Goal: Leave review/rating: Share an evaluation or opinion about a product, service, or content

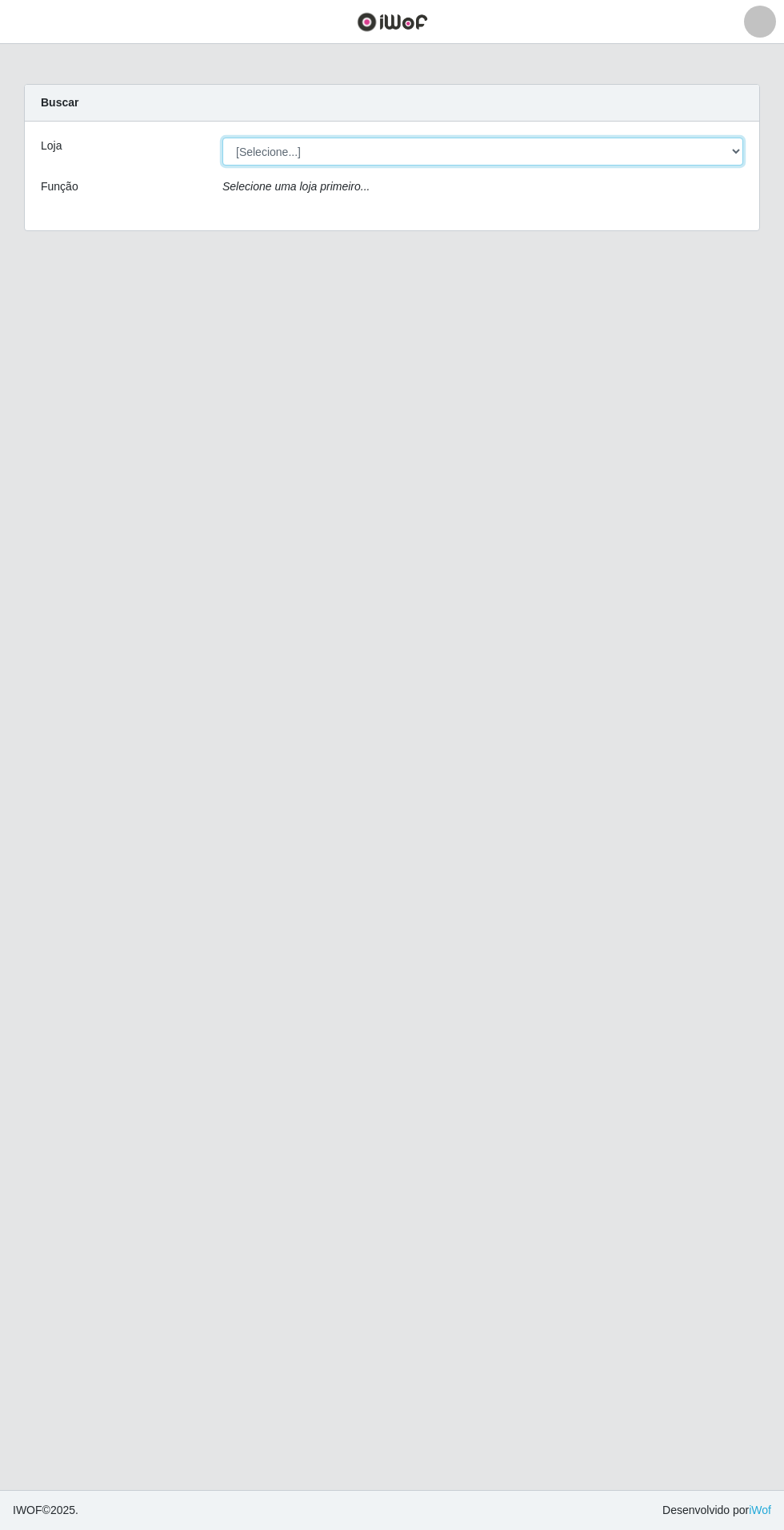
click at [700, 150] on select "[Selecione...] Atacado Vem - Loja 31 [GEOGRAPHIC_DATA]" at bounding box center [482, 151] width 520 height 28
select select "437"
click at [222, 137] on select "[Selecione...] Atacado Vem - Loja 31 [GEOGRAPHIC_DATA]" at bounding box center [482, 151] width 520 height 28
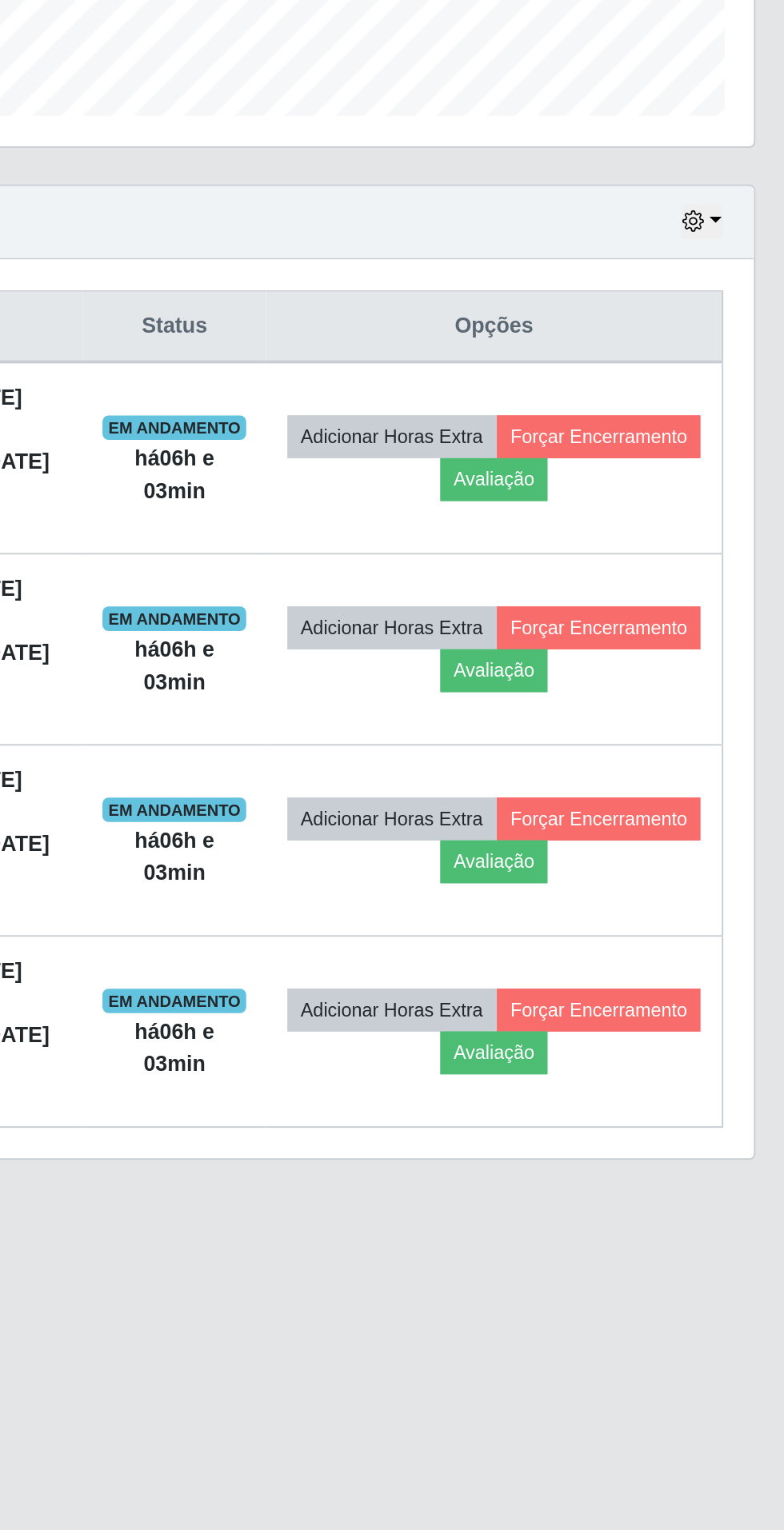
scroll to position [1, 0]
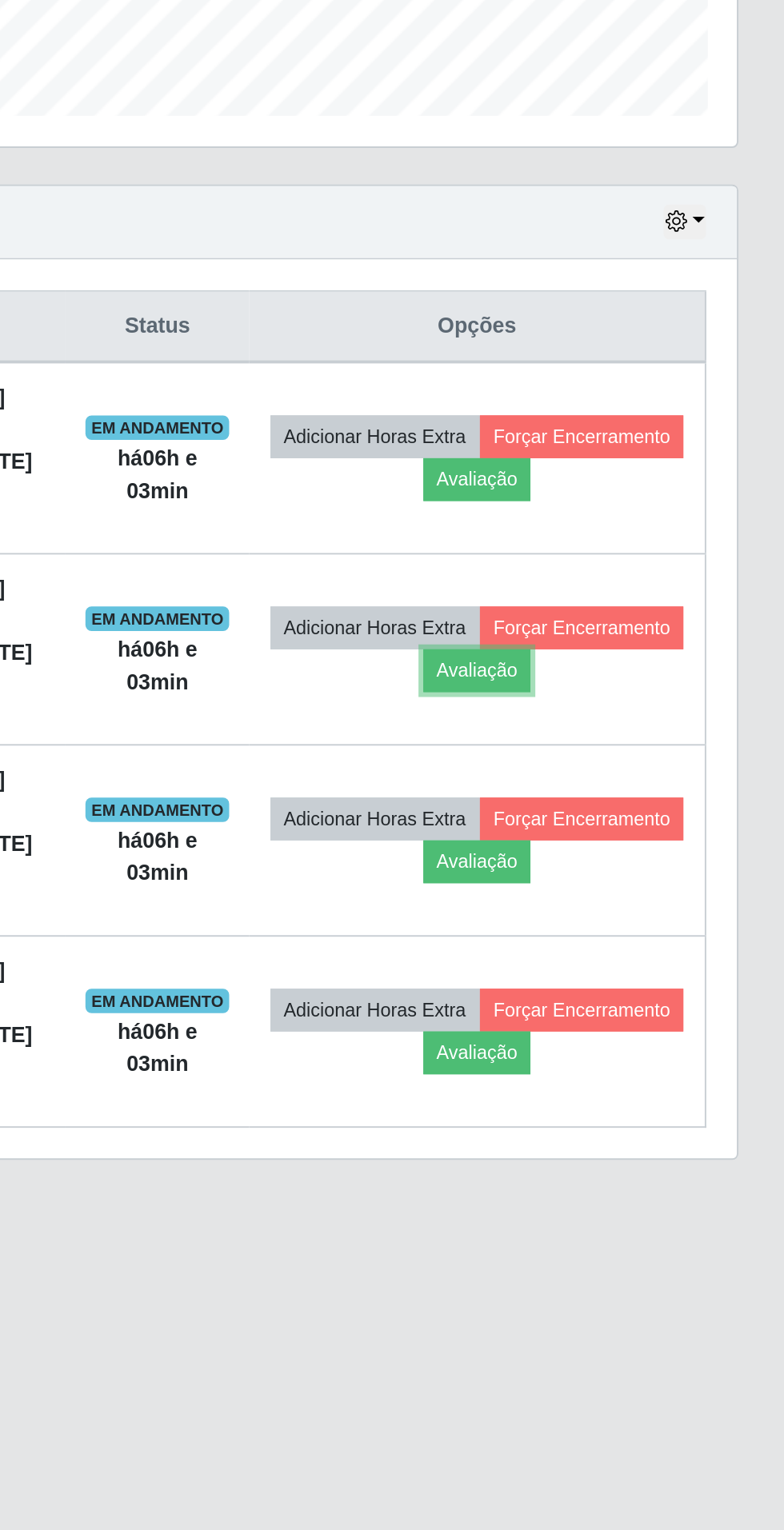
click at [652, 855] on button "Avaliação" at bounding box center [623, 862] width 57 height 23
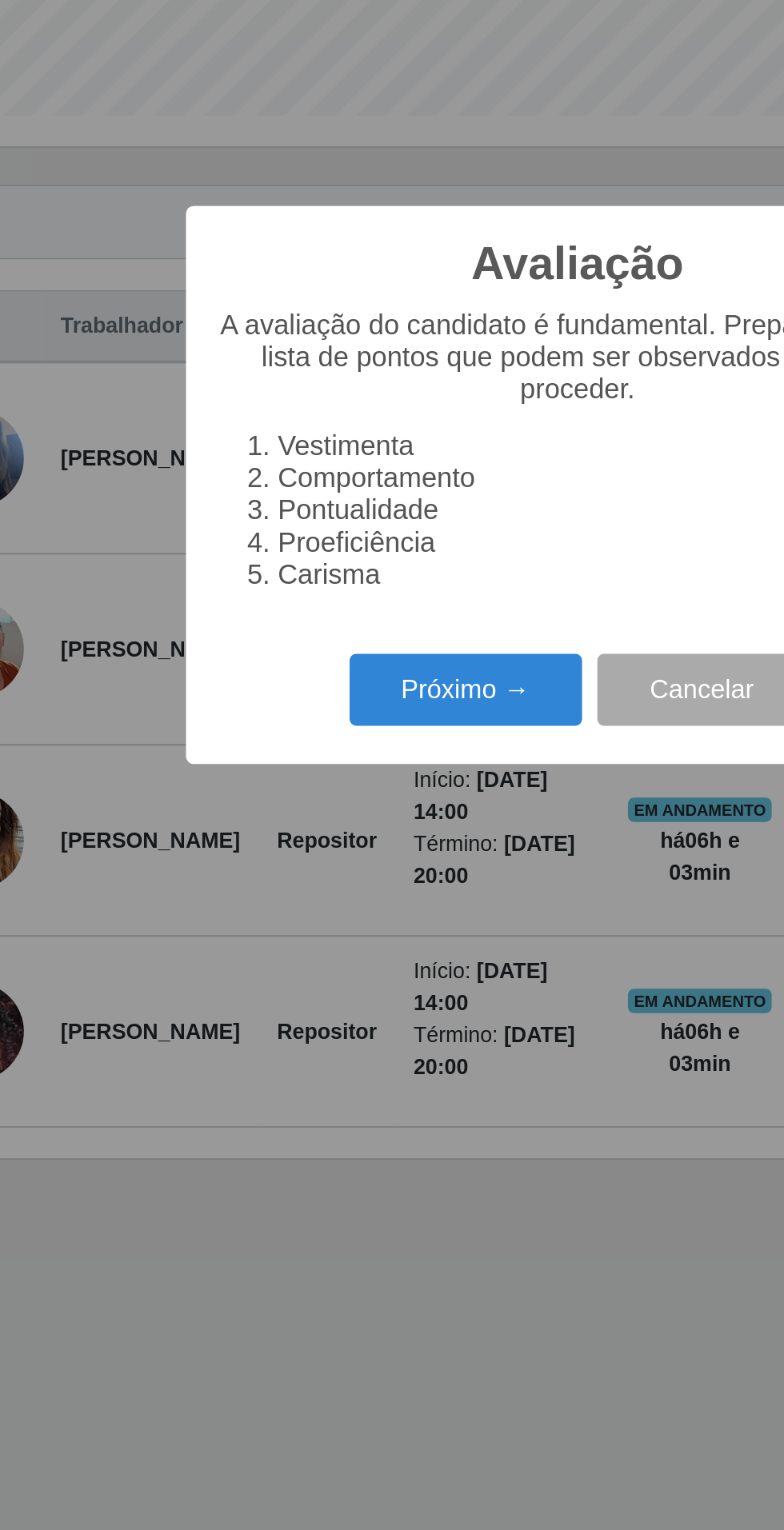
click at [308, 860] on button "Próximo →" at bounding box center [333, 872] width 121 height 38
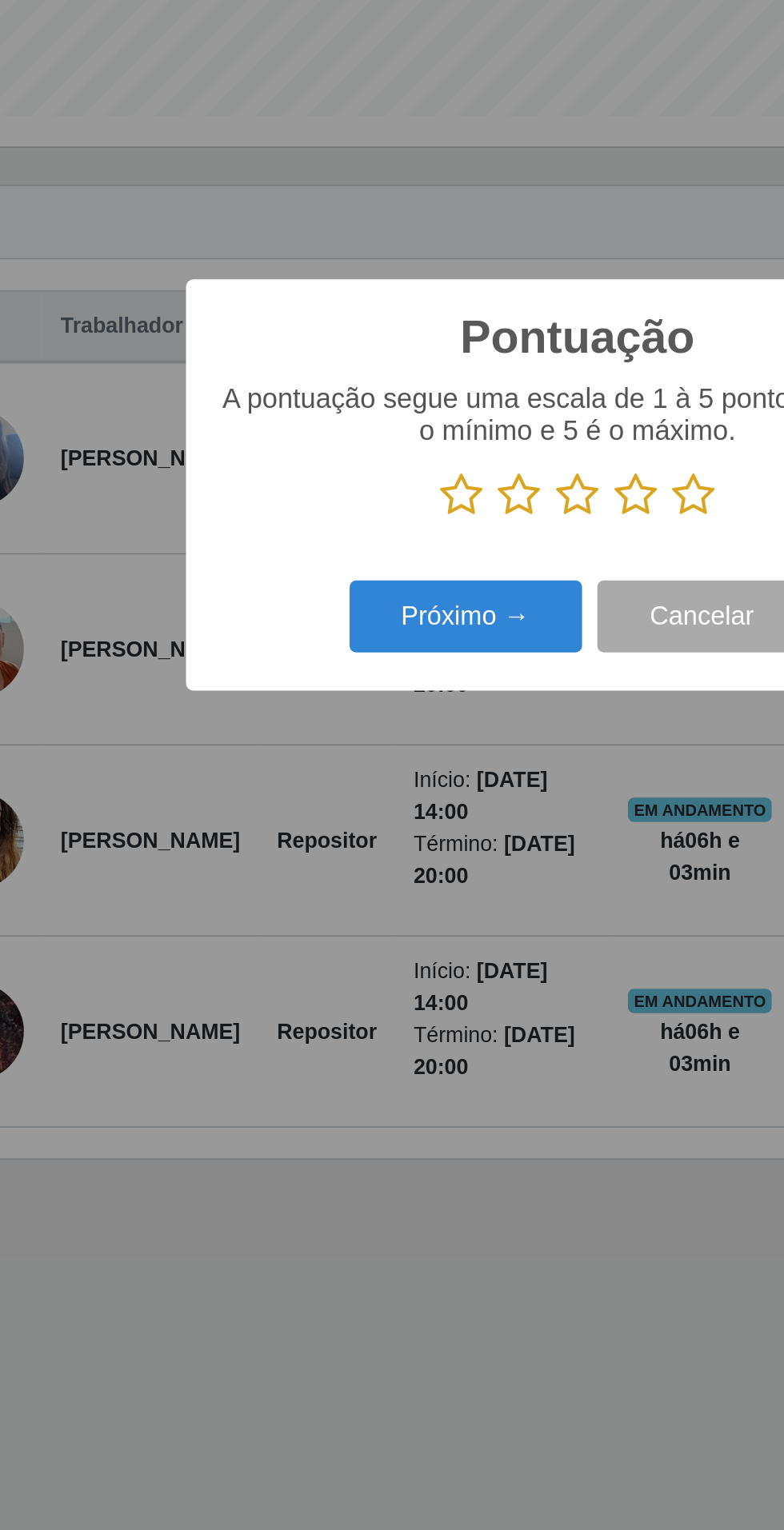
click at [456, 766] on icon at bounding box center [452, 770] width 23 height 24
click at [441, 783] on input "radio" at bounding box center [441, 783] width 0 height 0
click at [333, 839] on button "Próximo →" at bounding box center [333, 834] width 121 height 38
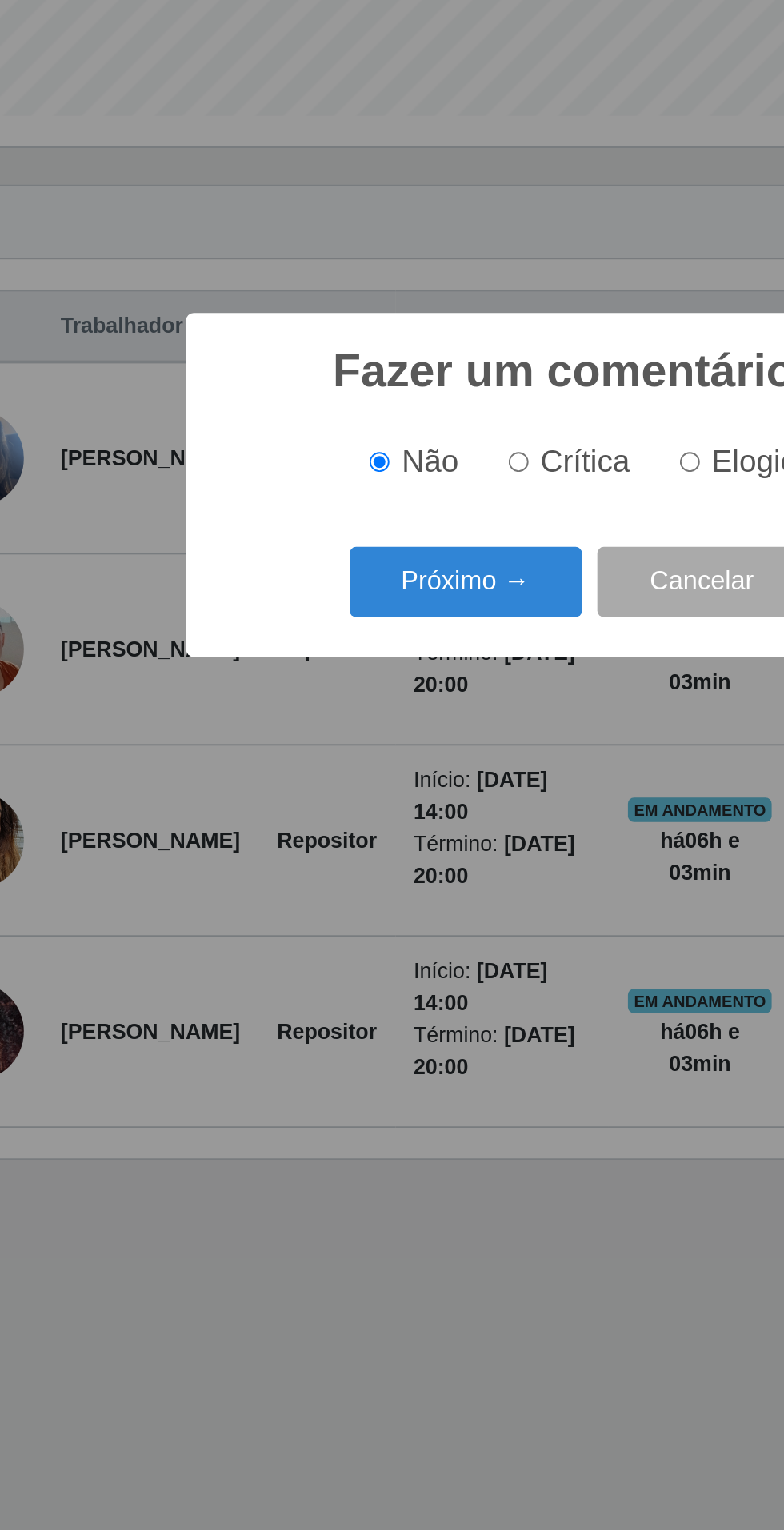
click at [353, 819] on button "Próximo →" at bounding box center [333, 816] width 121 height 38
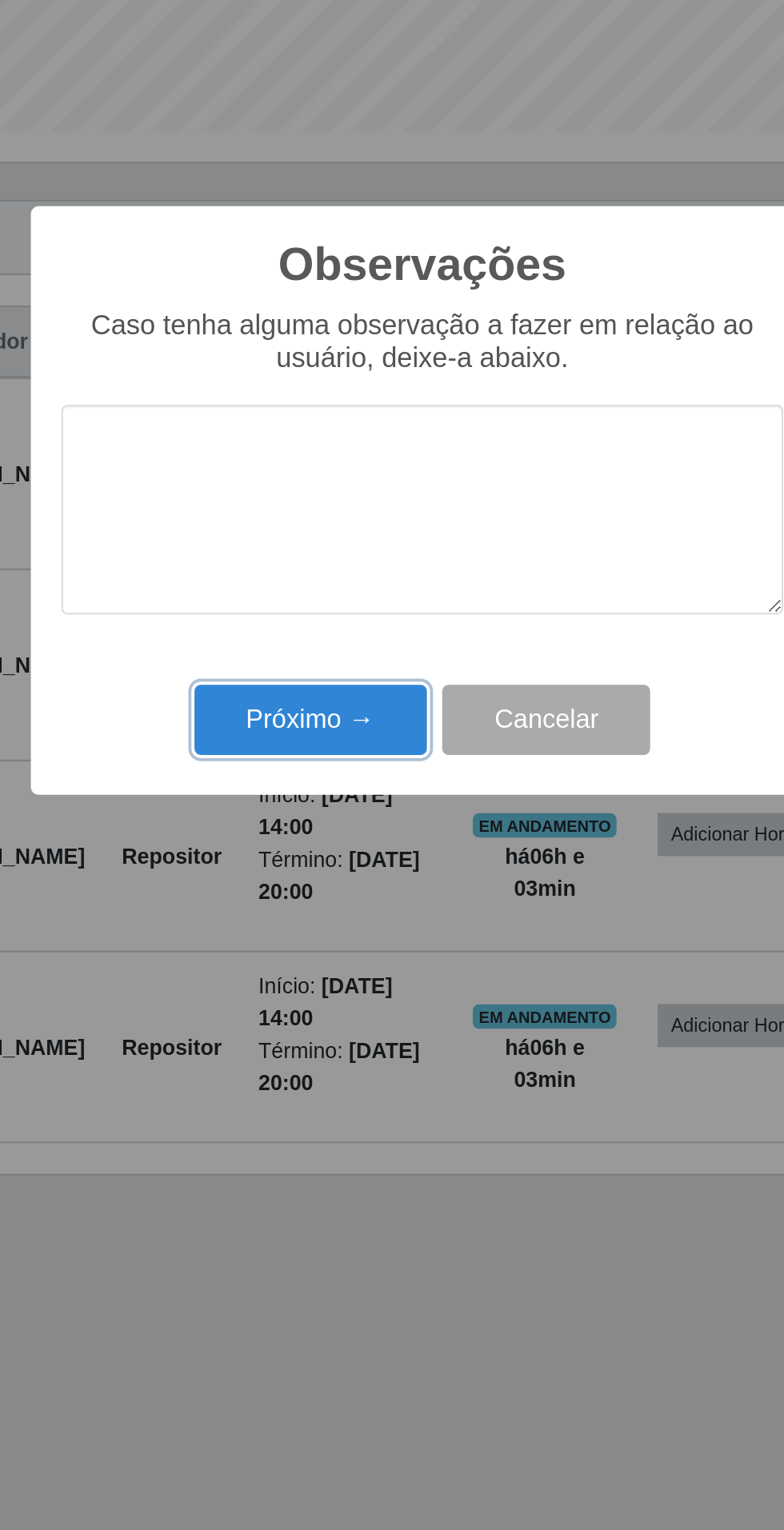
click at [343, 893] on button "Próximo →" at bounding box center [333, 880] width 121 height 38
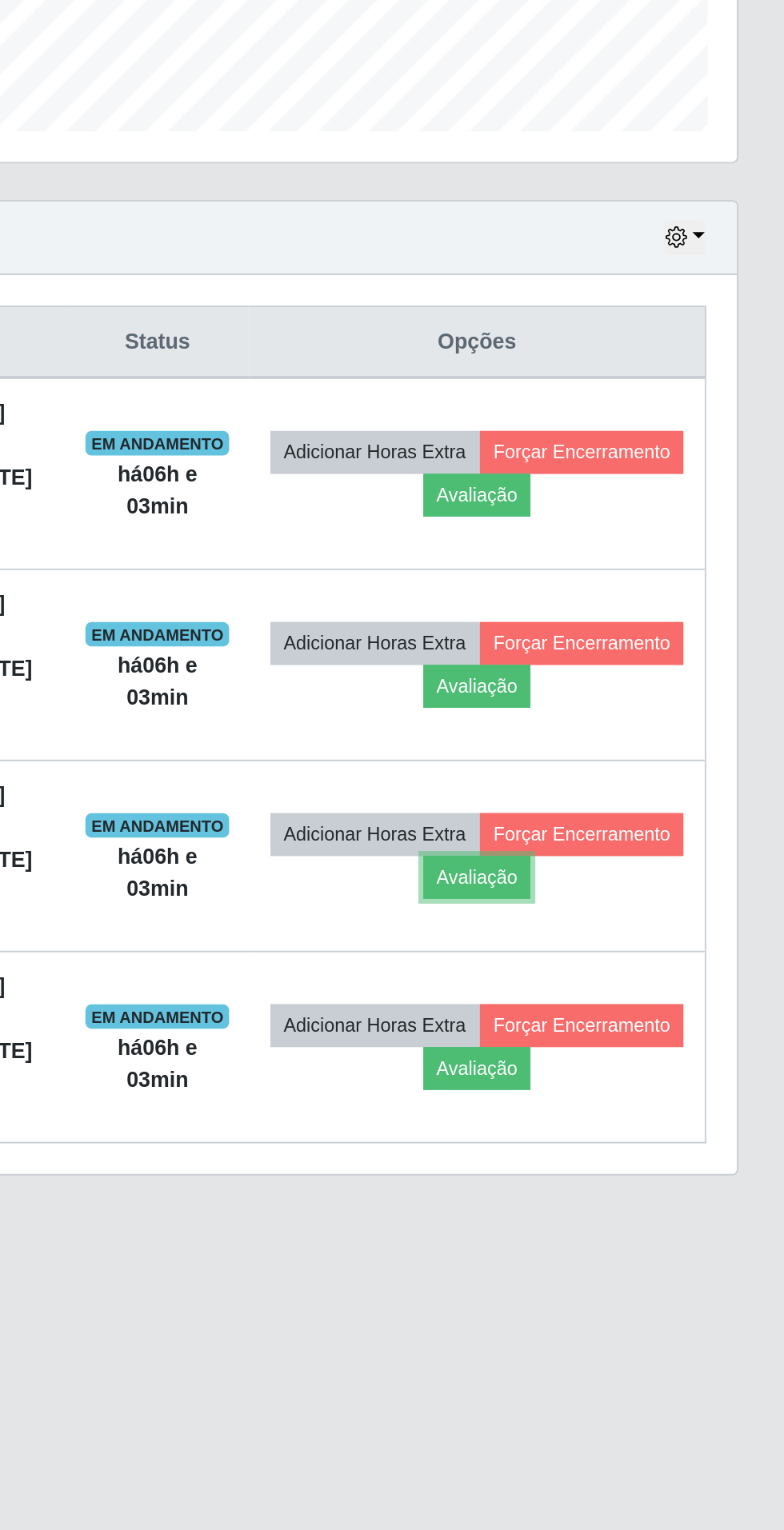
click at [652, 960] on button "Avaliação" at bounding box center [623, 962] width 57 height 23
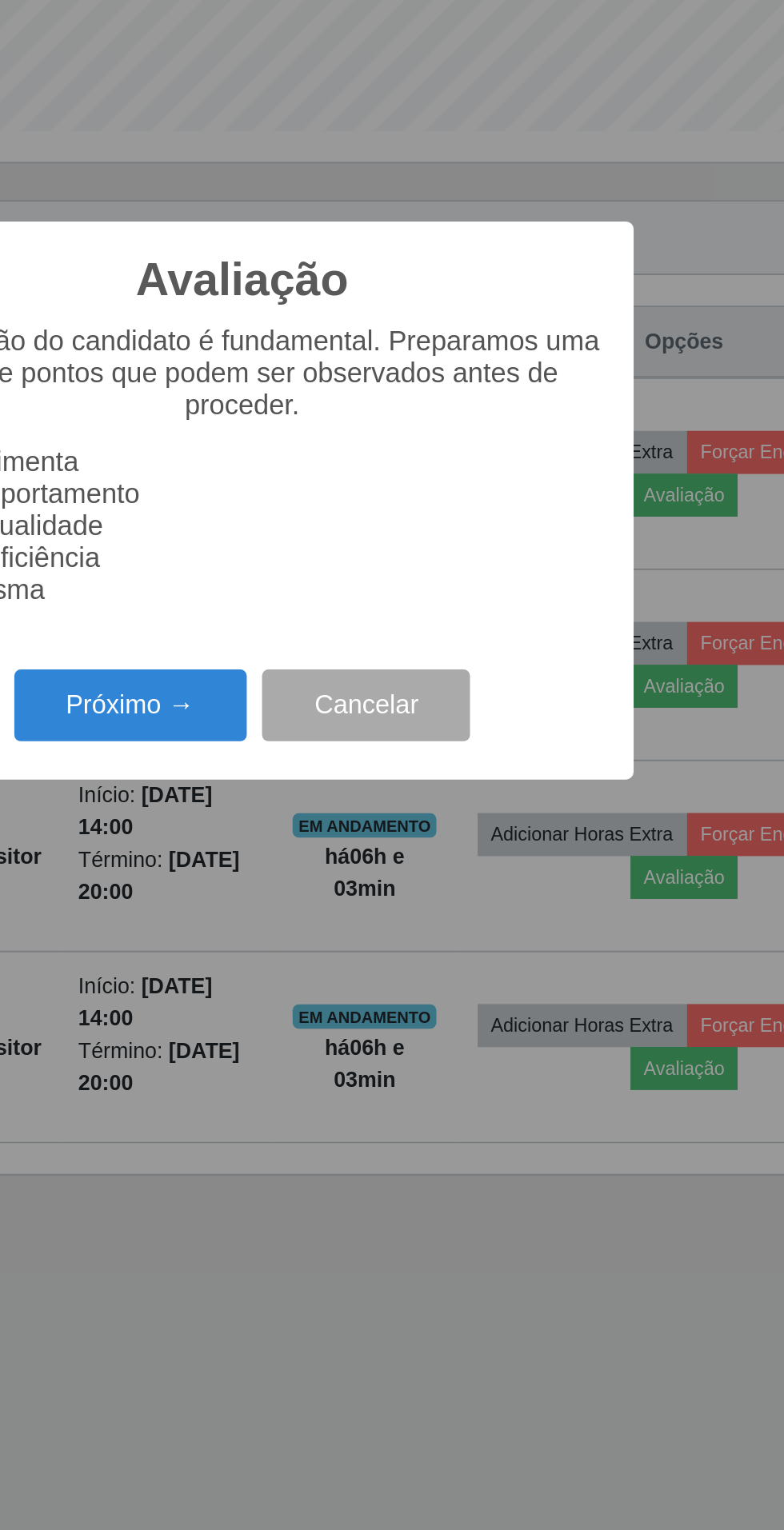
click at [336, 866] on button "Próximo →" at bounding box center [333, 872] width 121 height 38
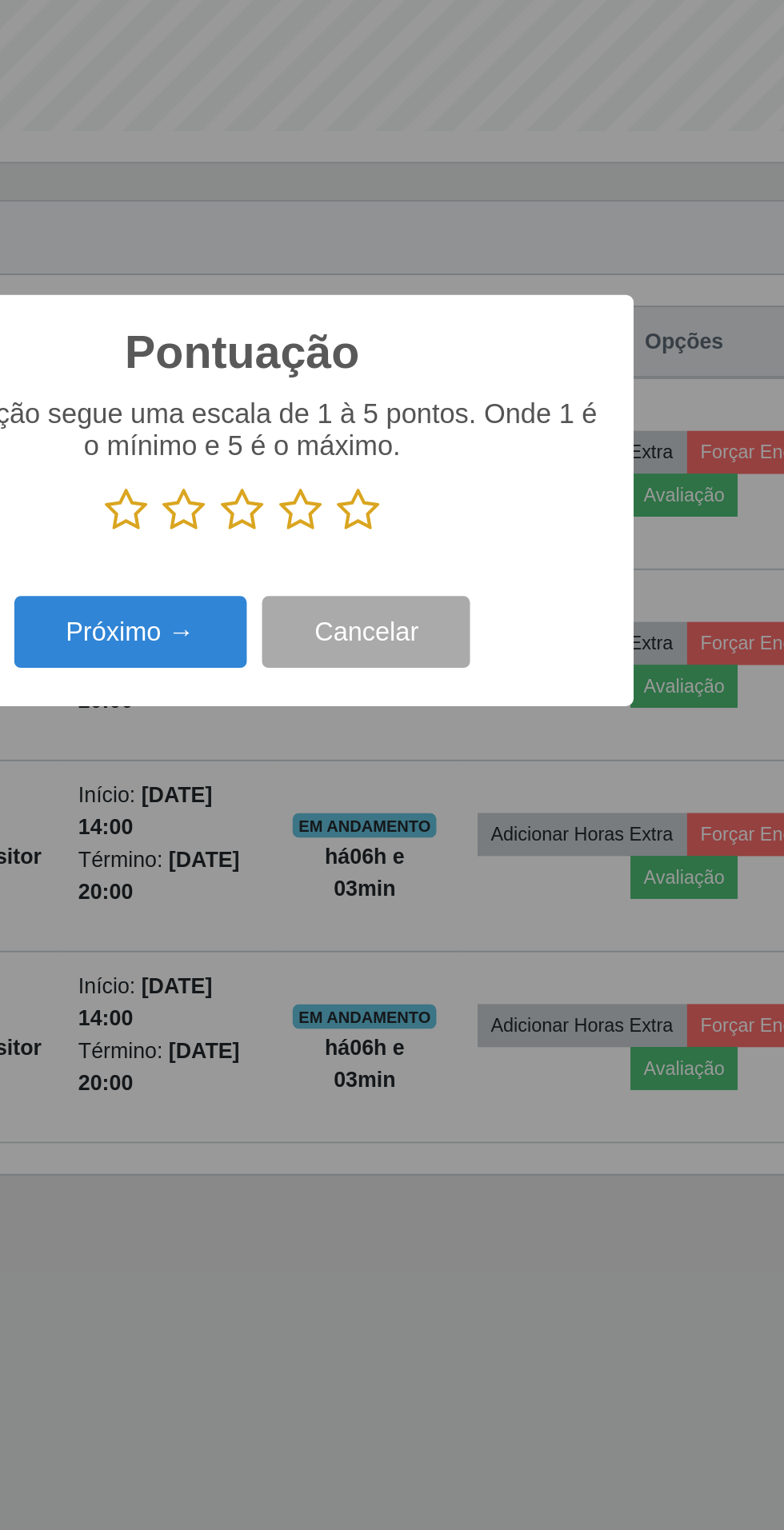
click at [462, 762] on icon at bounding box center [452, 770] width 23 height 24
click at [441, 783] on input "radio" at bounding box center [441, 783] width 0 height 0
click at [331, 841] on button "Próximo →" at bounding box center [333, 834] width 121 height 38
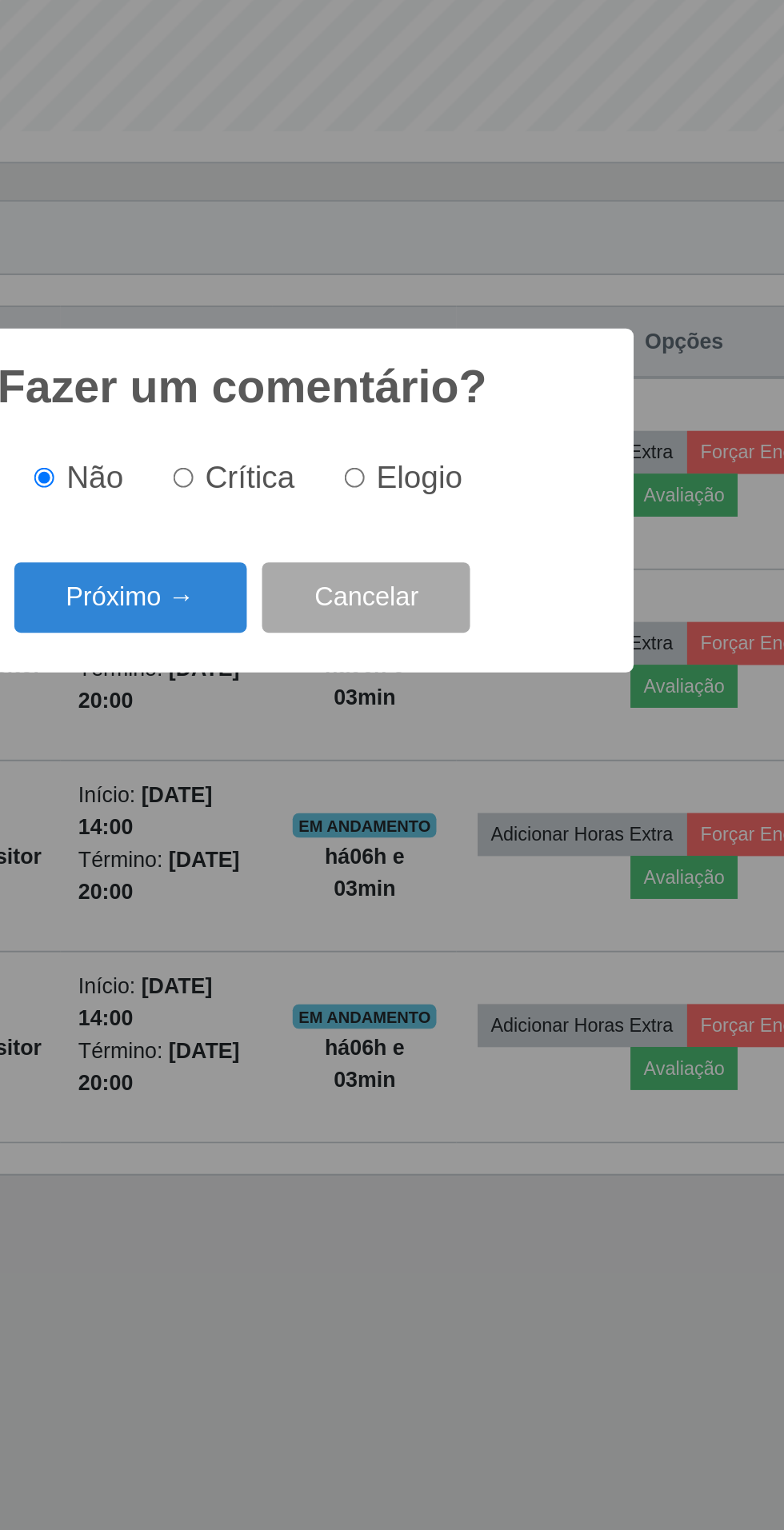
click at [321, 819] on button "Próximo →" at bounding box center [333, 816] width 121 height 38
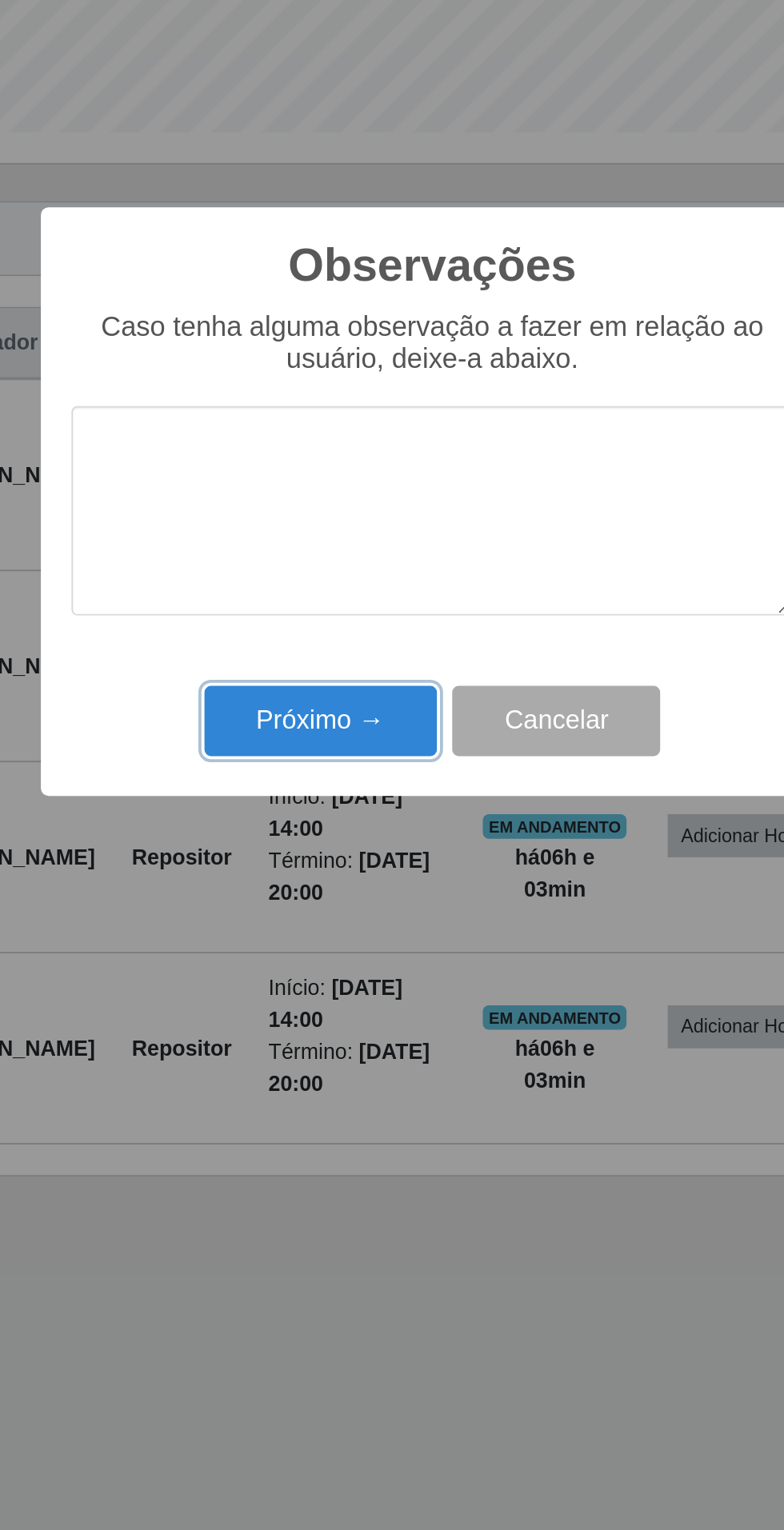
click at [308, 889] on button "Próximo →" at bounding box center [333, 880] width 121 height 38
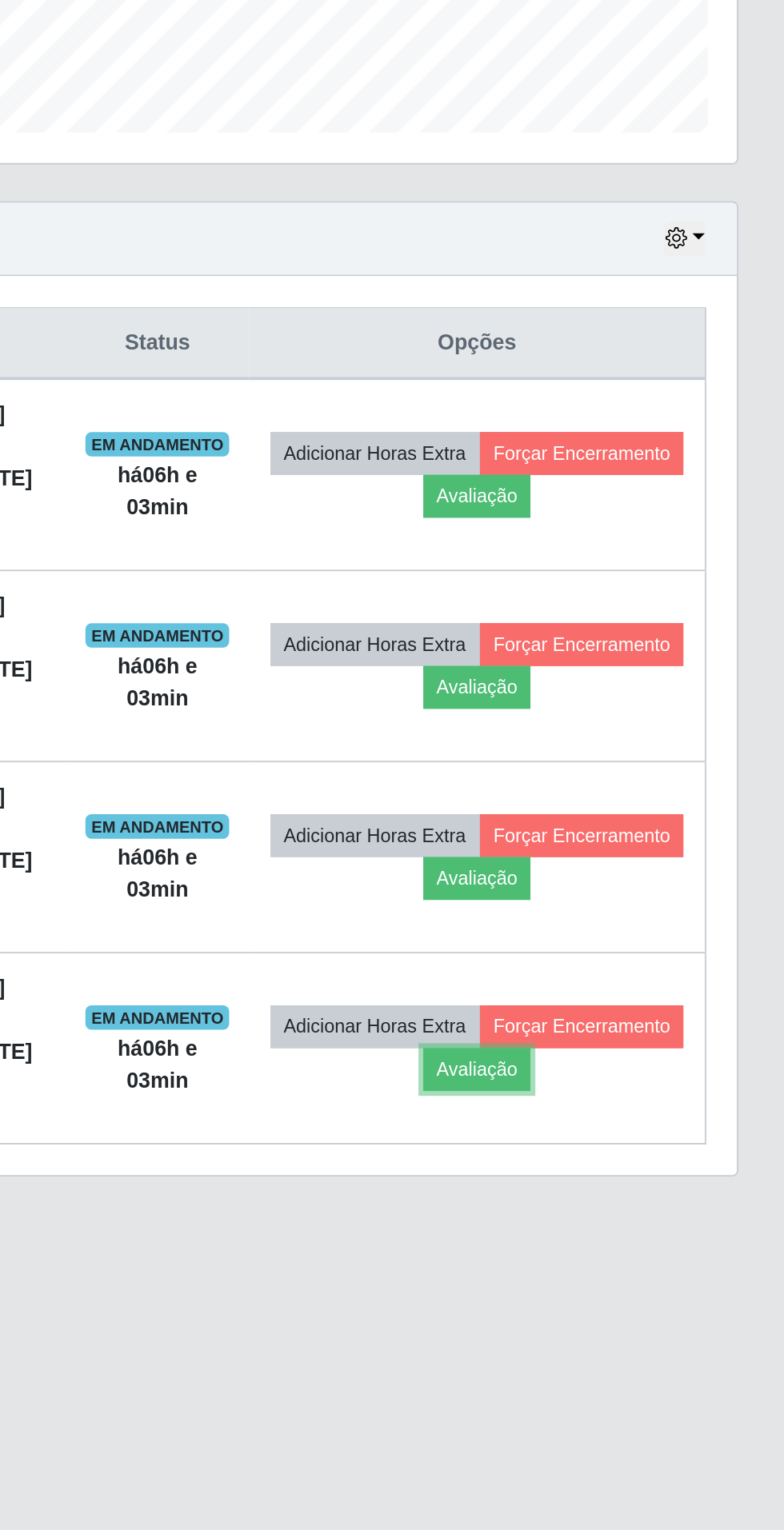
click at [652, 1058] on button "Avaliação" at bounding box center [623, 1062] width 57 height 23
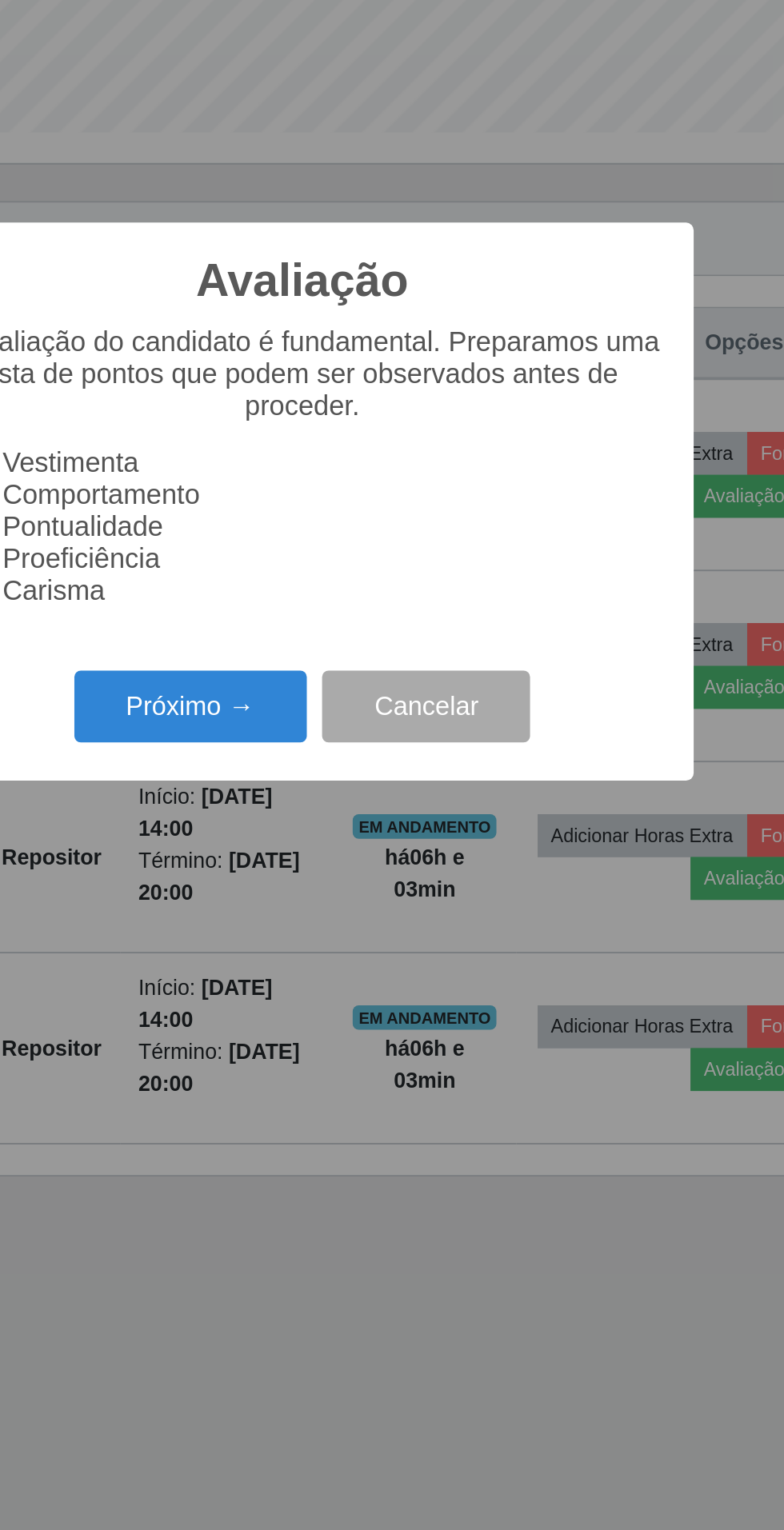
click at [324, 876] on button "Próximo →" at bounding box center [333, 872] width 121 height 38
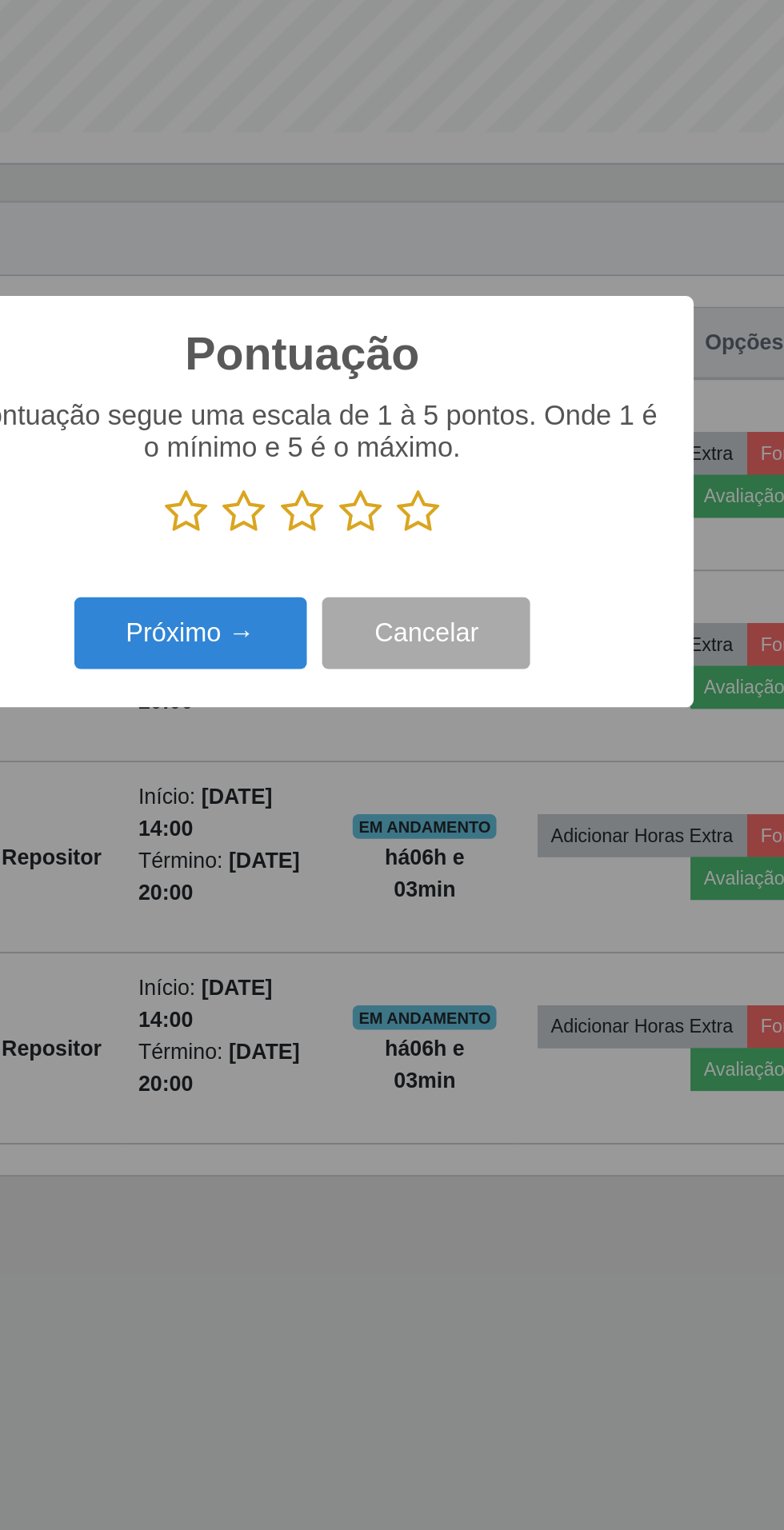
click at [462, 765] on icon at bounding box center [452, 770] width 23 height 24
click at [441, 783] on input "radio" at bounding box center [441, 783] width 0 height 0
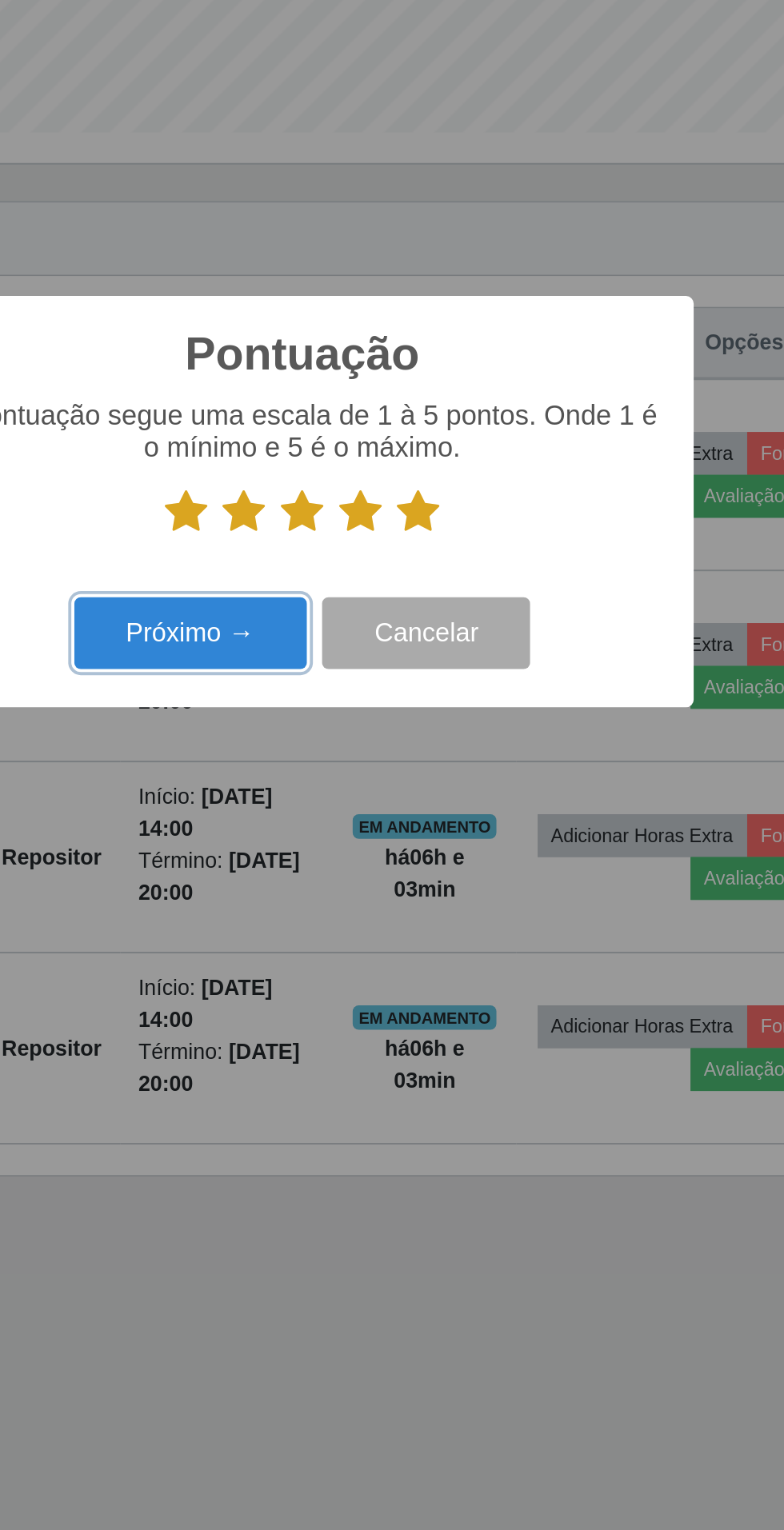
click at [325, 830] on button "Próximo →" at bounding box center [333, 834] width 121 height 38
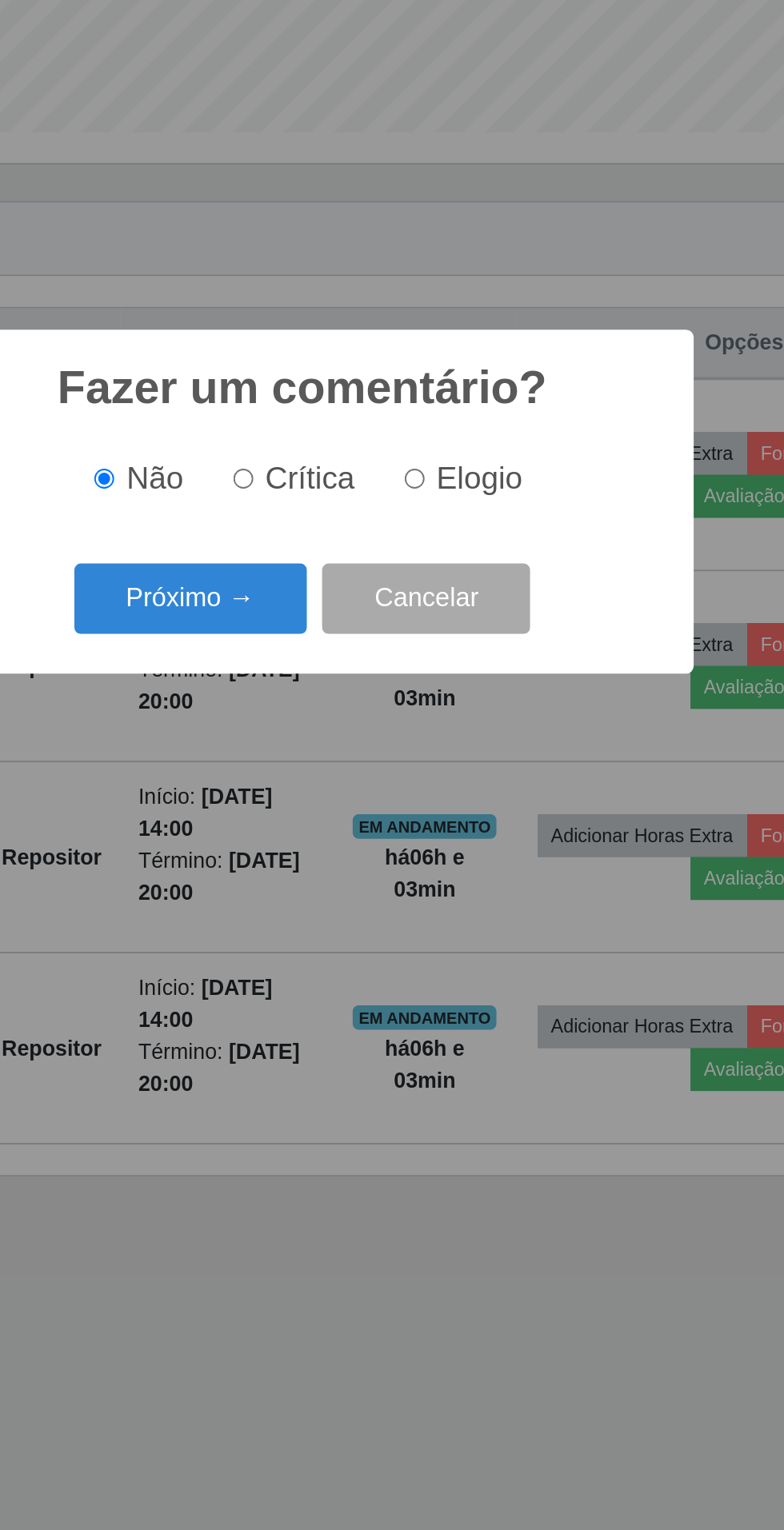
click at [323, 826] on button "Próximo →" at bounding box center [333, 816] width 121 height 38
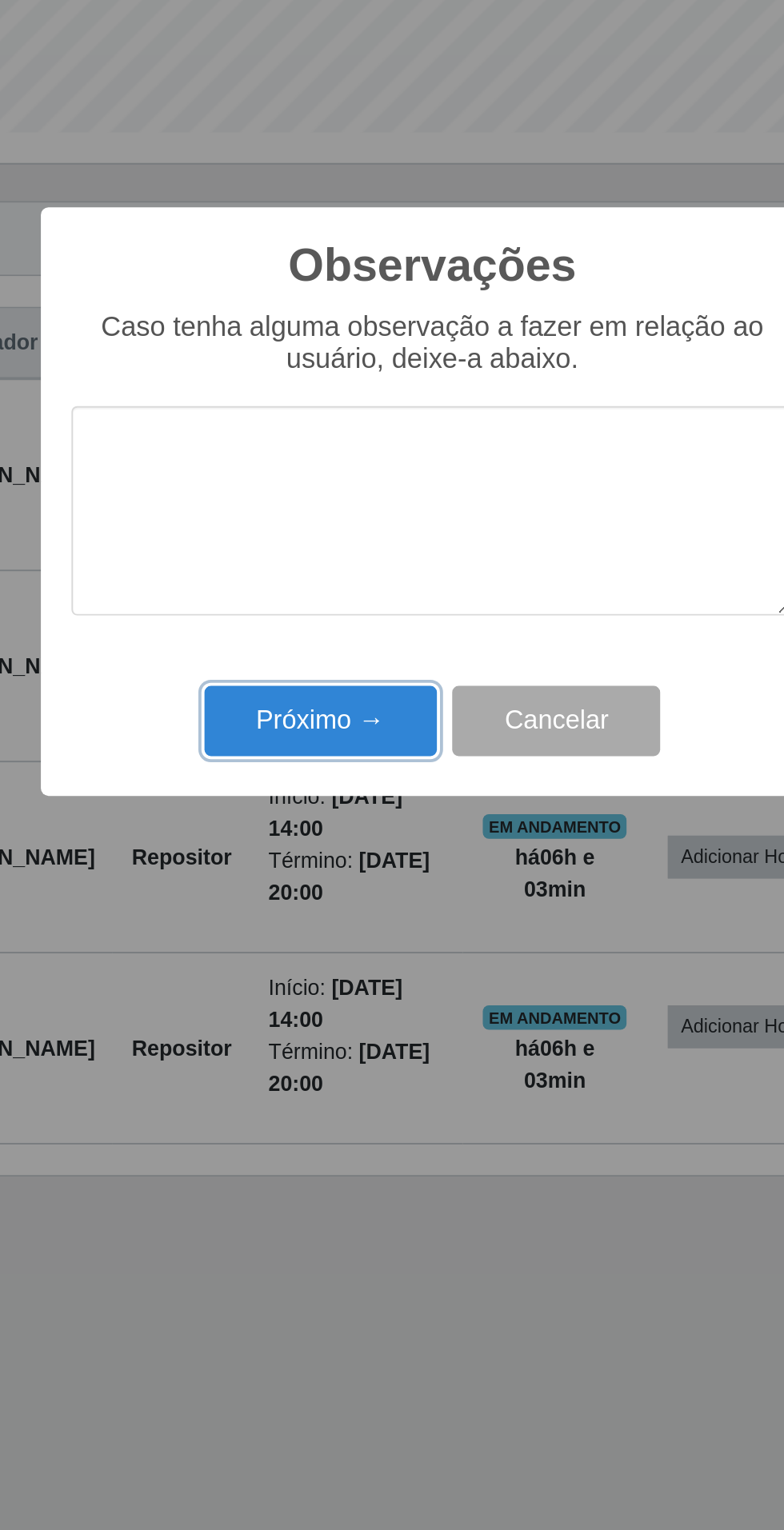
click at [306, 872] on button "Próximo →" at bounding box center [333, 880] width 121 height 38
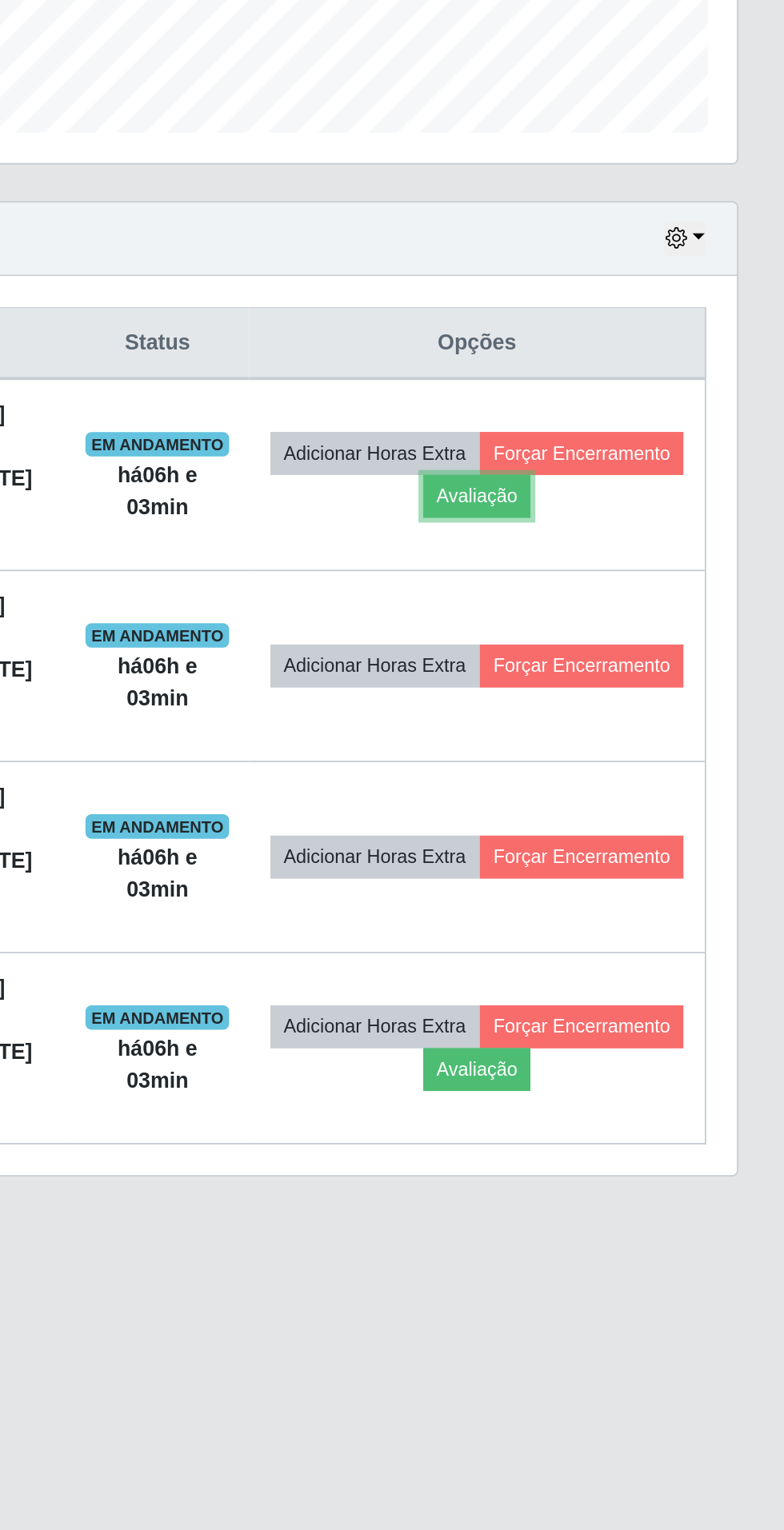
click at [652, 759] on button "Avaliação" at bounding box center [623, 762] width 57 height 23
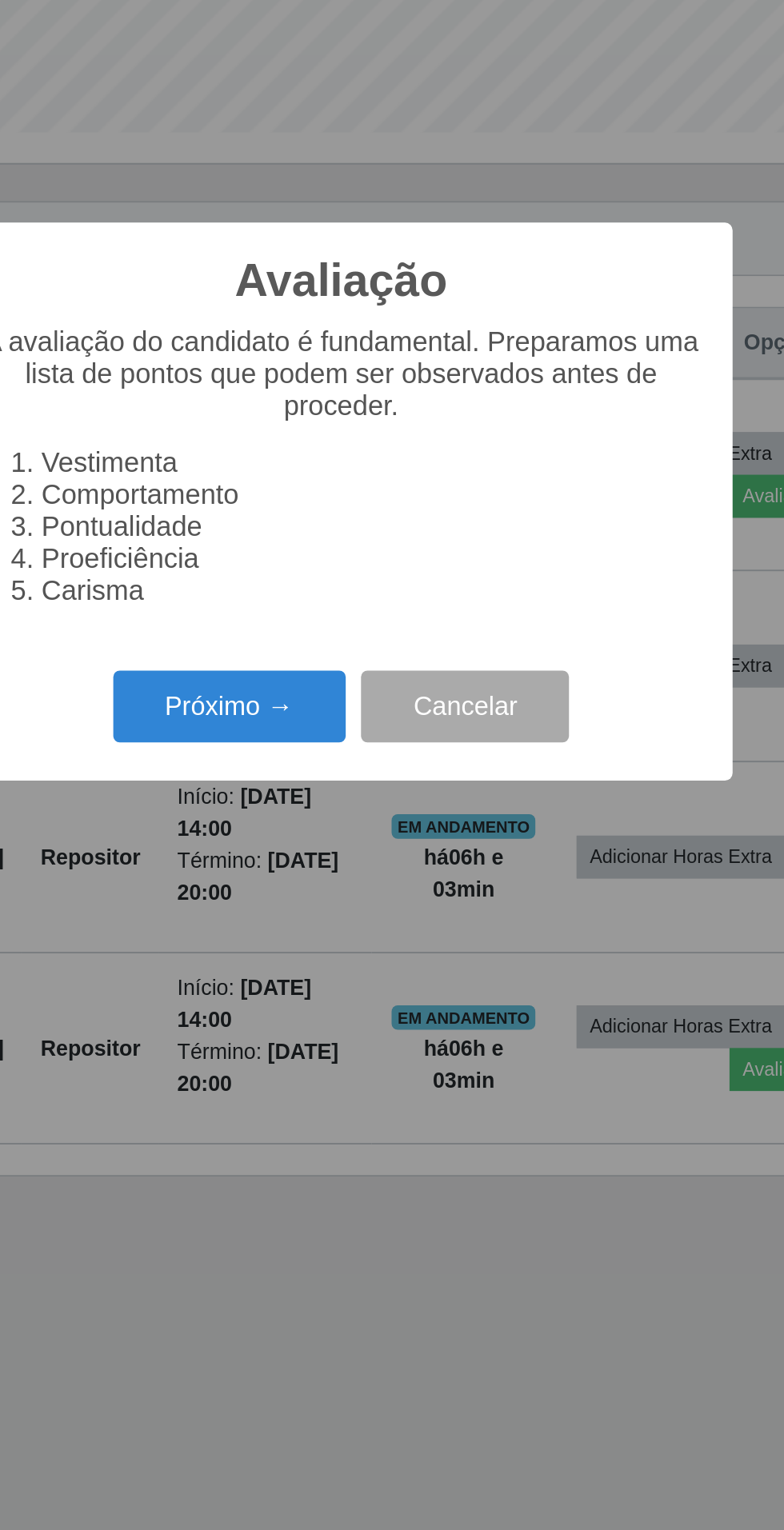
click at [332, 871] on button "Próximo →" at bounding box center [333, 872] width 121 height 38
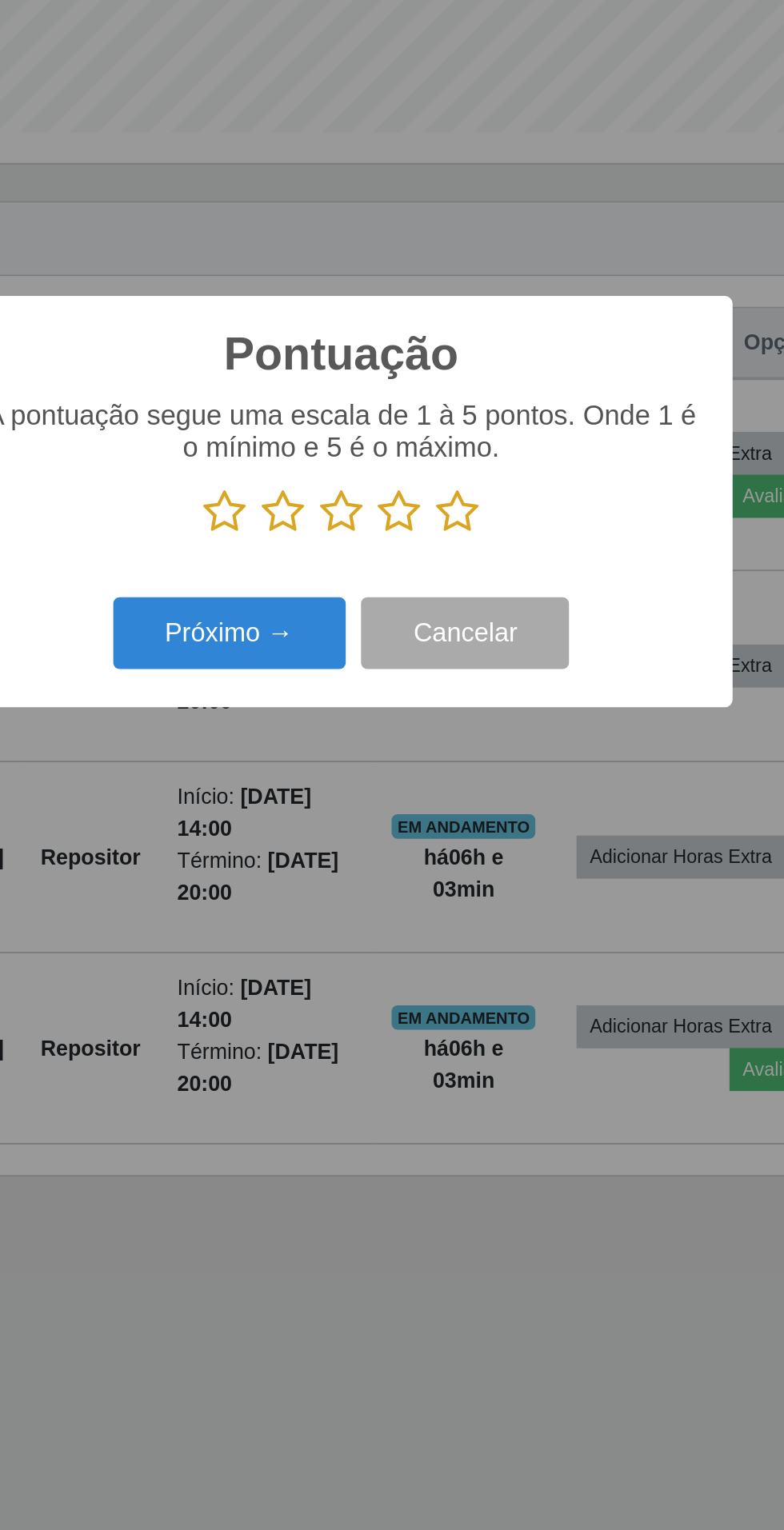
click at [460, 763] on icon at bounding box center [452, 770] width 23 height 24
click at [441, 783] on input "radio" at bounding box center [441, 783] width 0 height 0
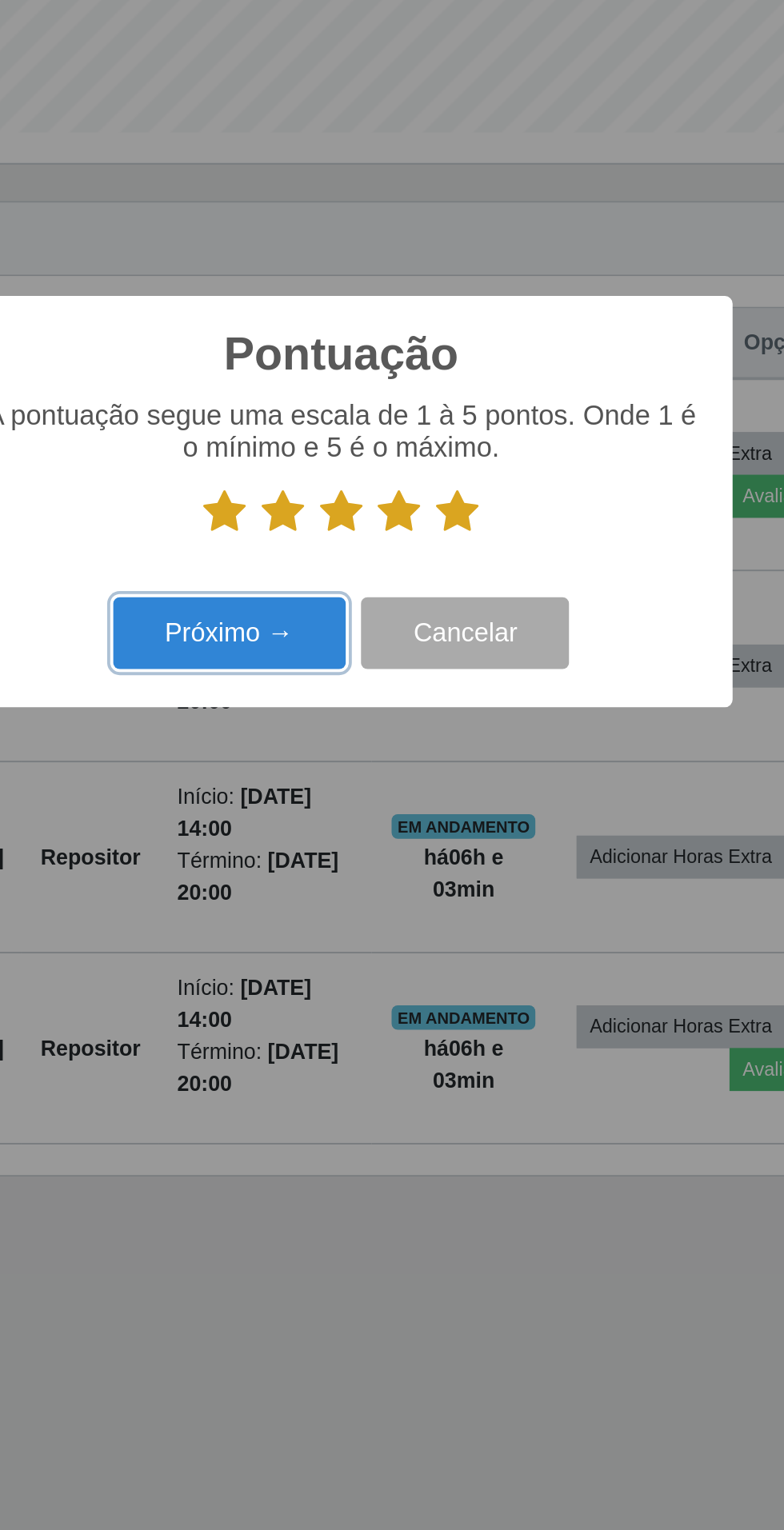
click at [317, 840] on button "Próximo →" at bounding box center [333, 834] width 121 height 38
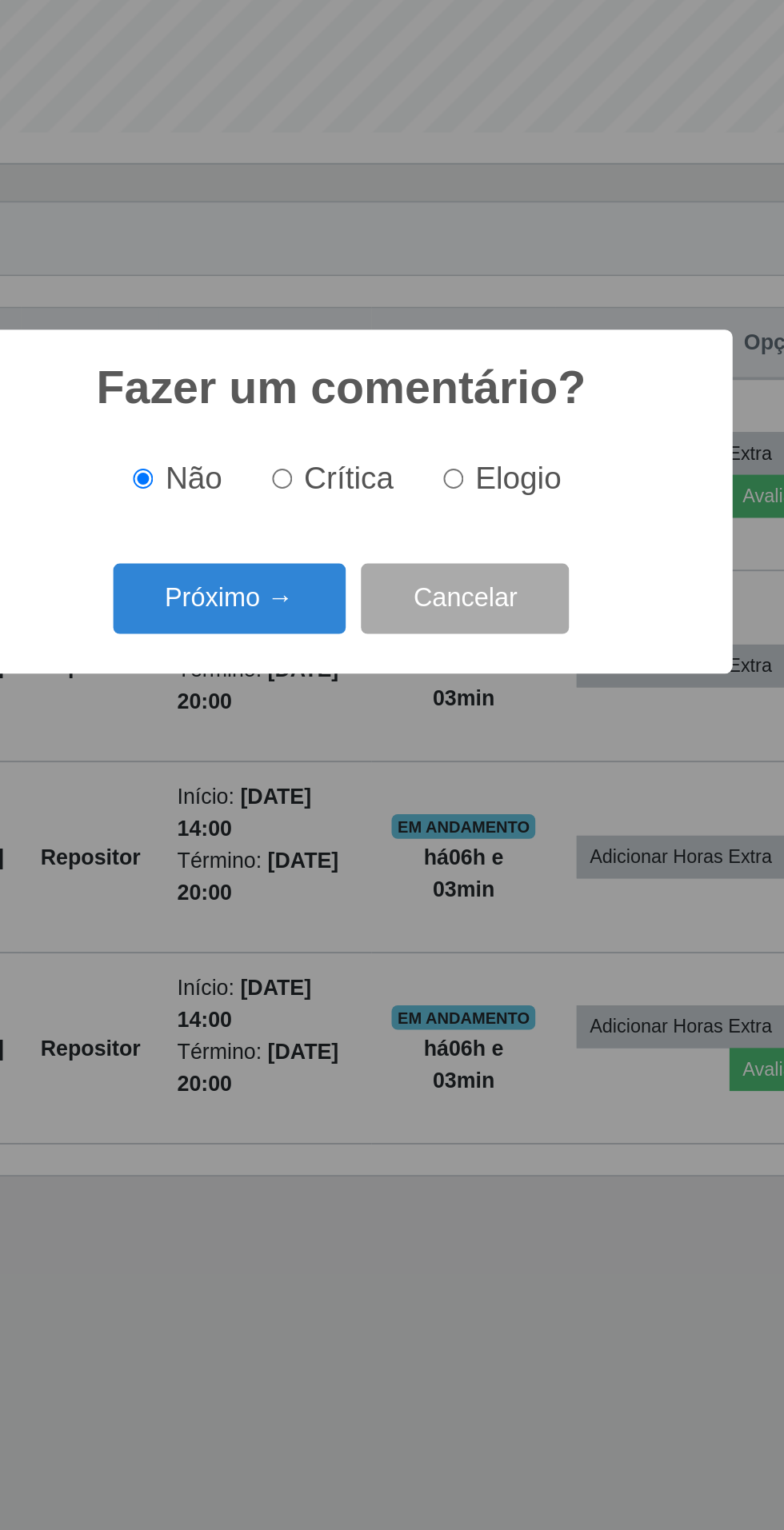
click at [313, 814] on button "Próximo →" at bounding box center [333, 816] width 121 height 38
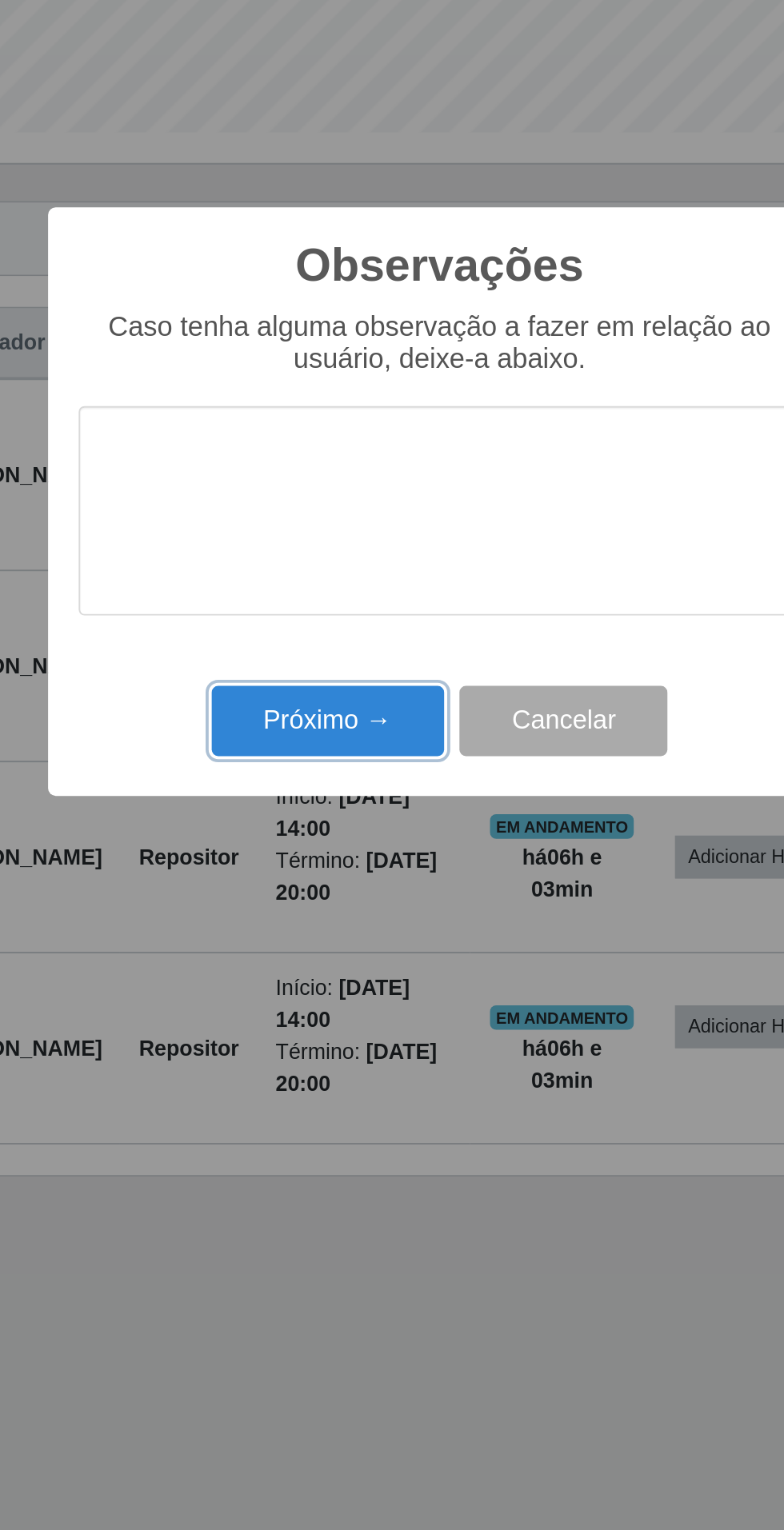
click at [312, 882] on button "Próximo →" at bounding box center [333, 880] width 121 height 38
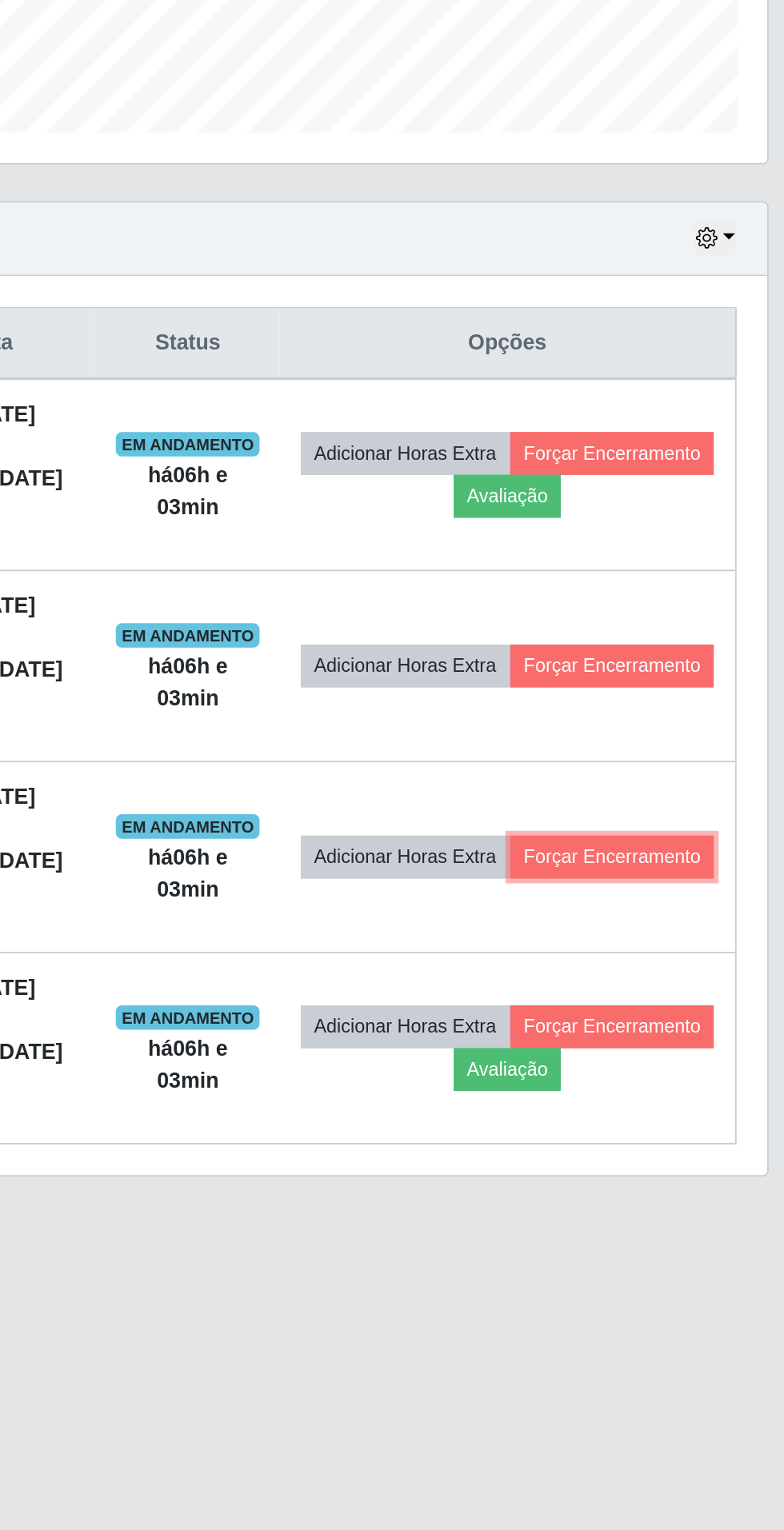
click at [663, 960] on button "Forçar Encerramento" at bounding box center [678, 951] width 107 height 23
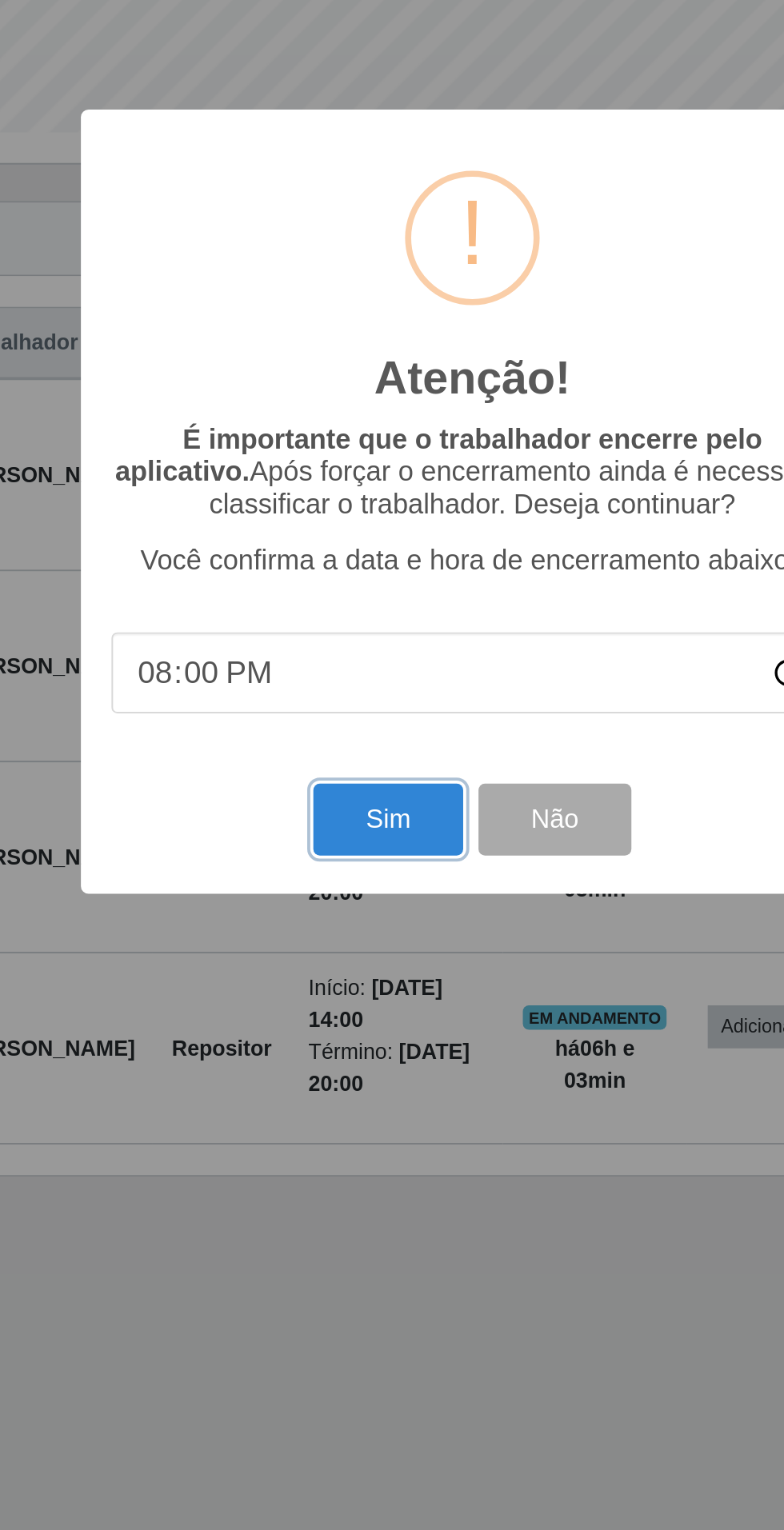
click at [339, 933] on button "Sim" at bounding box center [347, 931] width 78 height 38
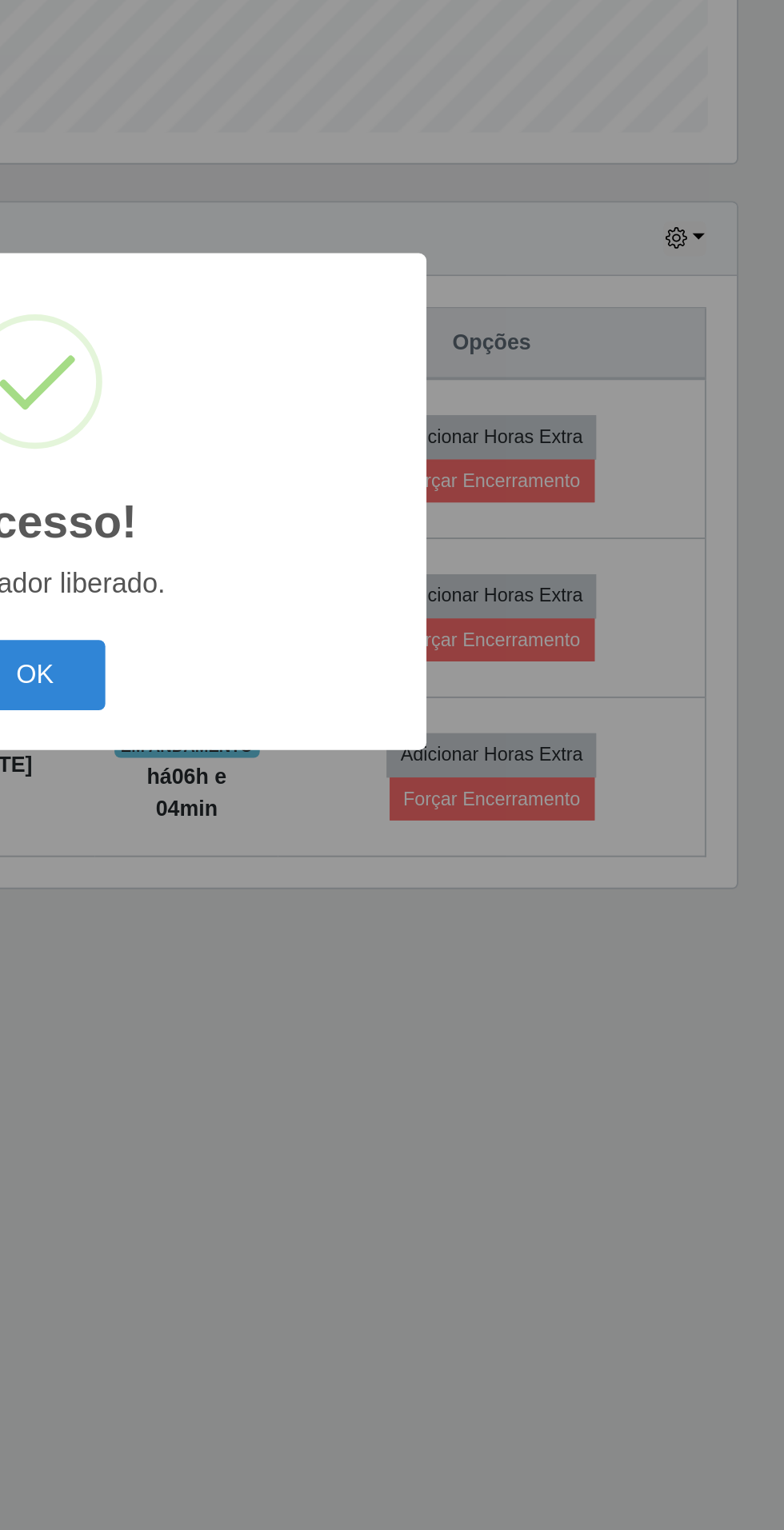
click at [400, 859] on button "OK" at bounding box center [392, 855] width 75 height 38
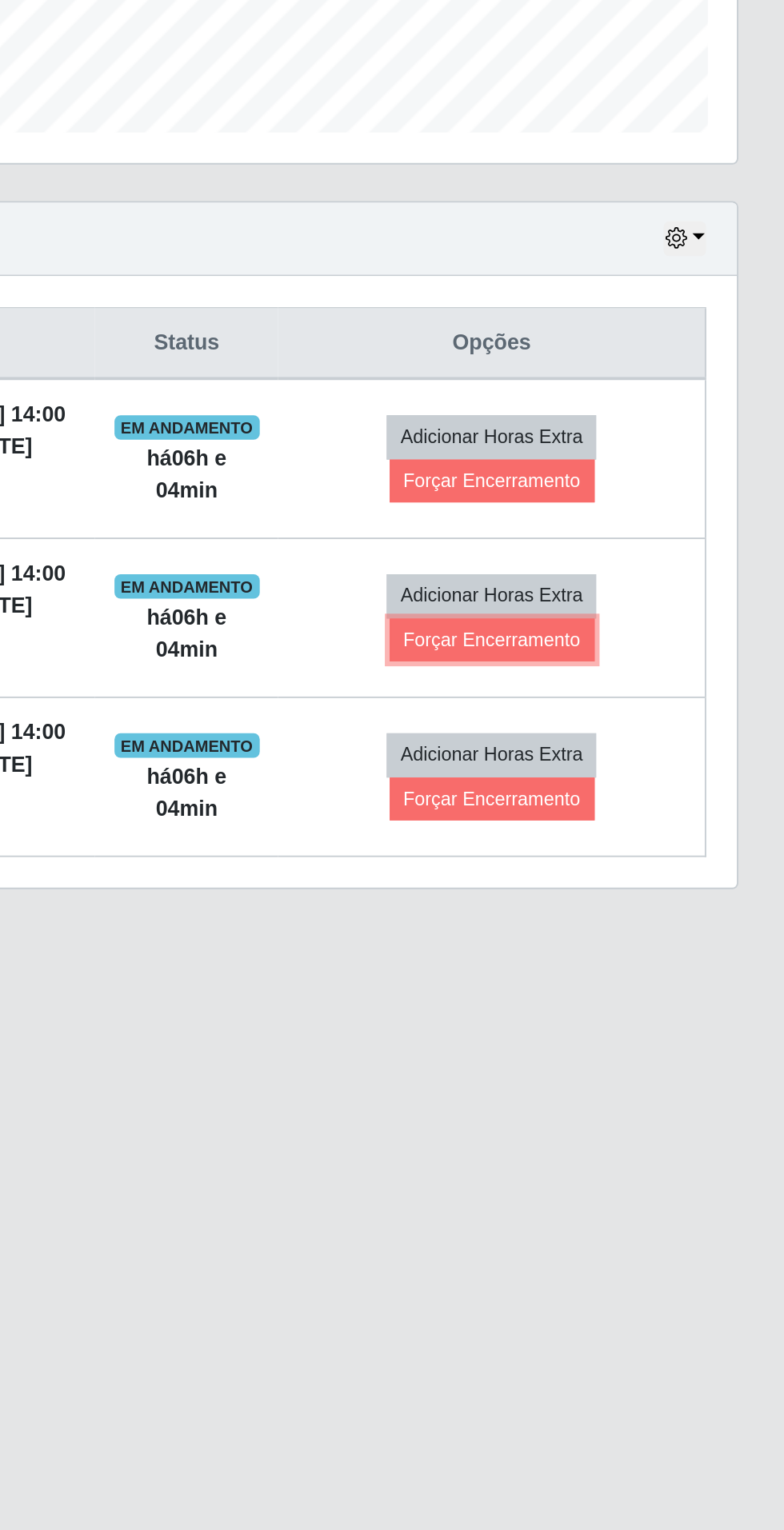
click at [678, 849] on button "Forçar Encerramento" at bounding box center [631, 837] width 107 height 23
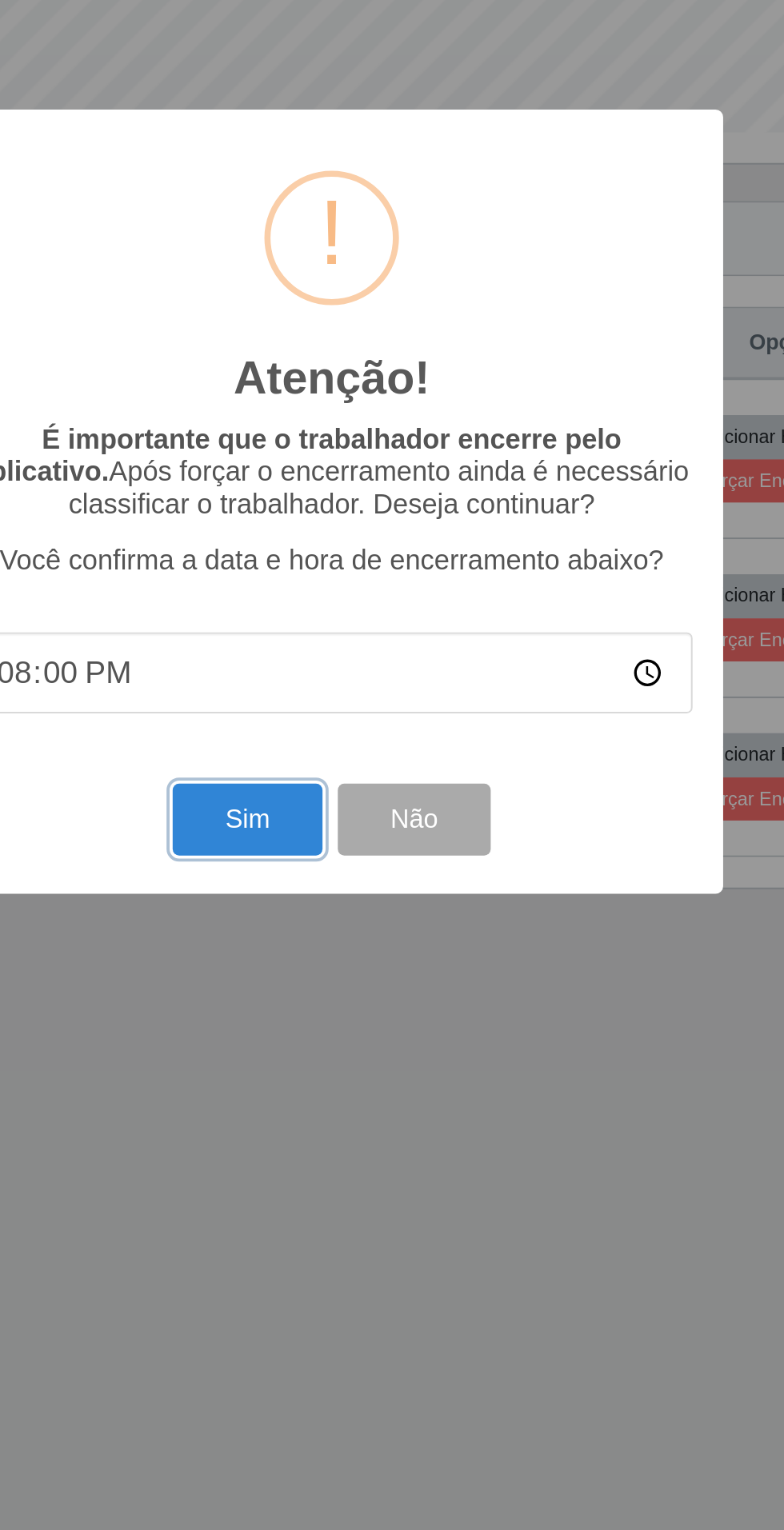
click at [338, 931] on button "Sim" at bounding box center [347, 931] width 78 height 38
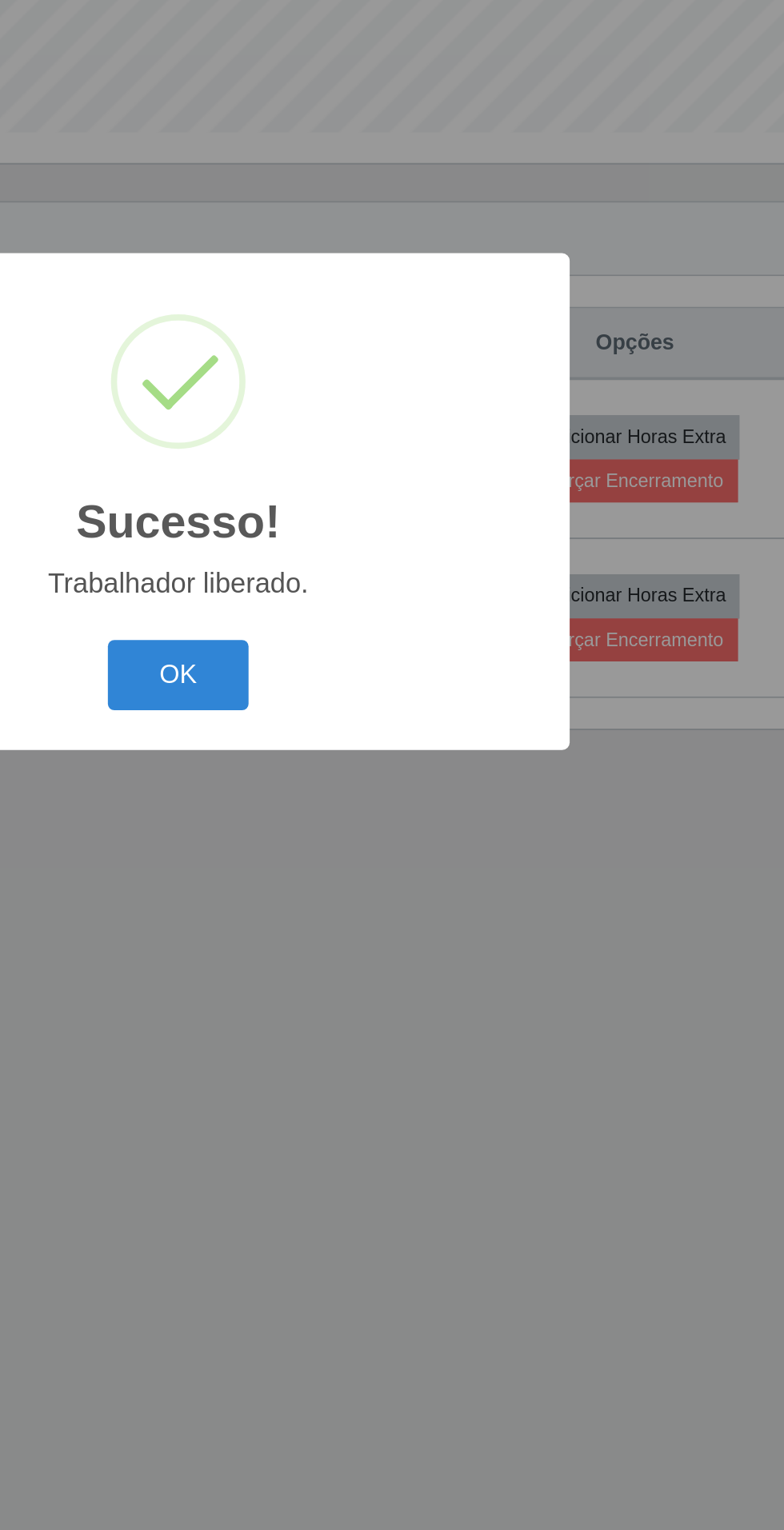
click at [403, 851] on button "OK" at bounding box center [392, 855] width 75 height 38
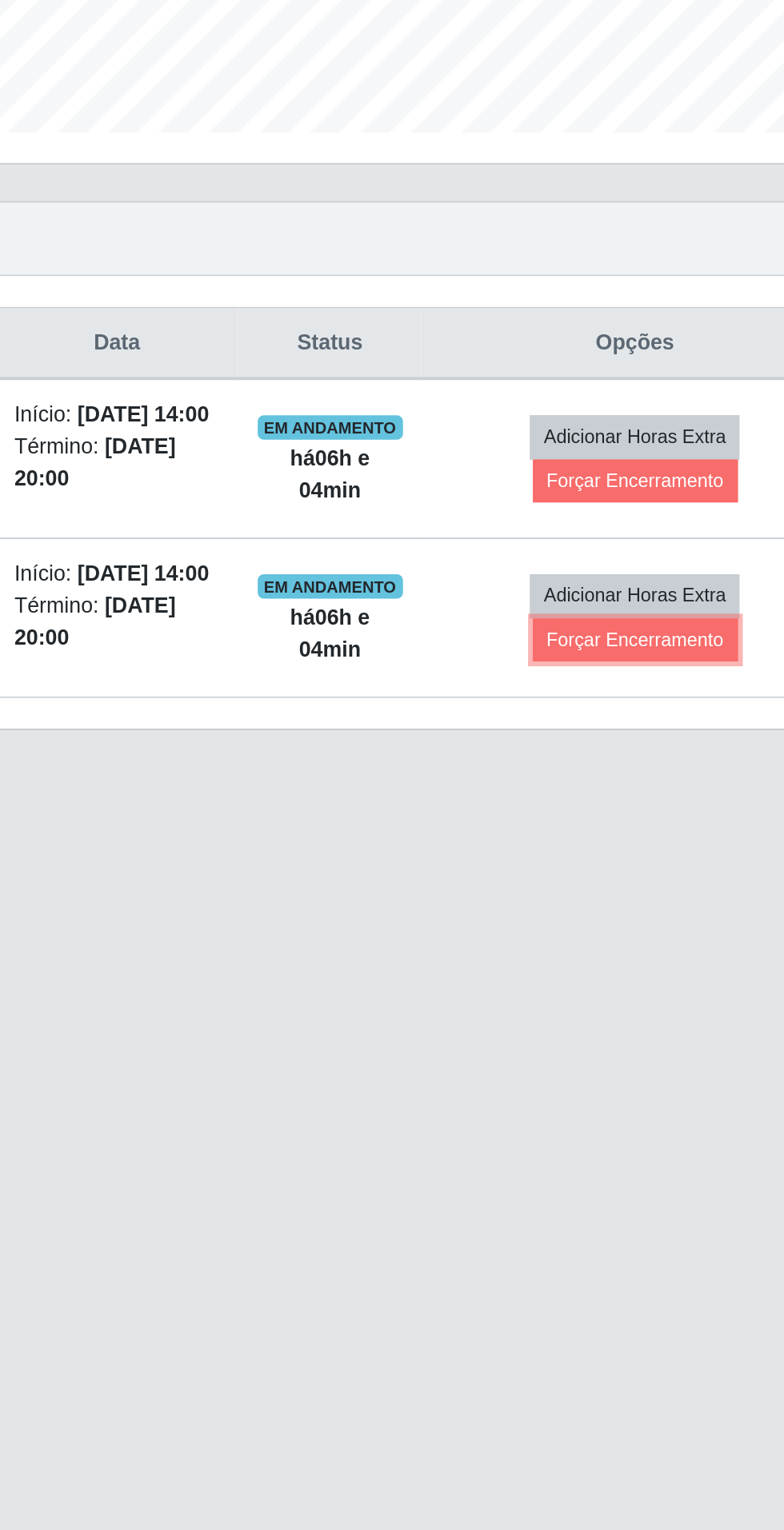
click at [659, 849] on button "Forçar Encerramento" at bounding box center [631, 837] width 107 height 23
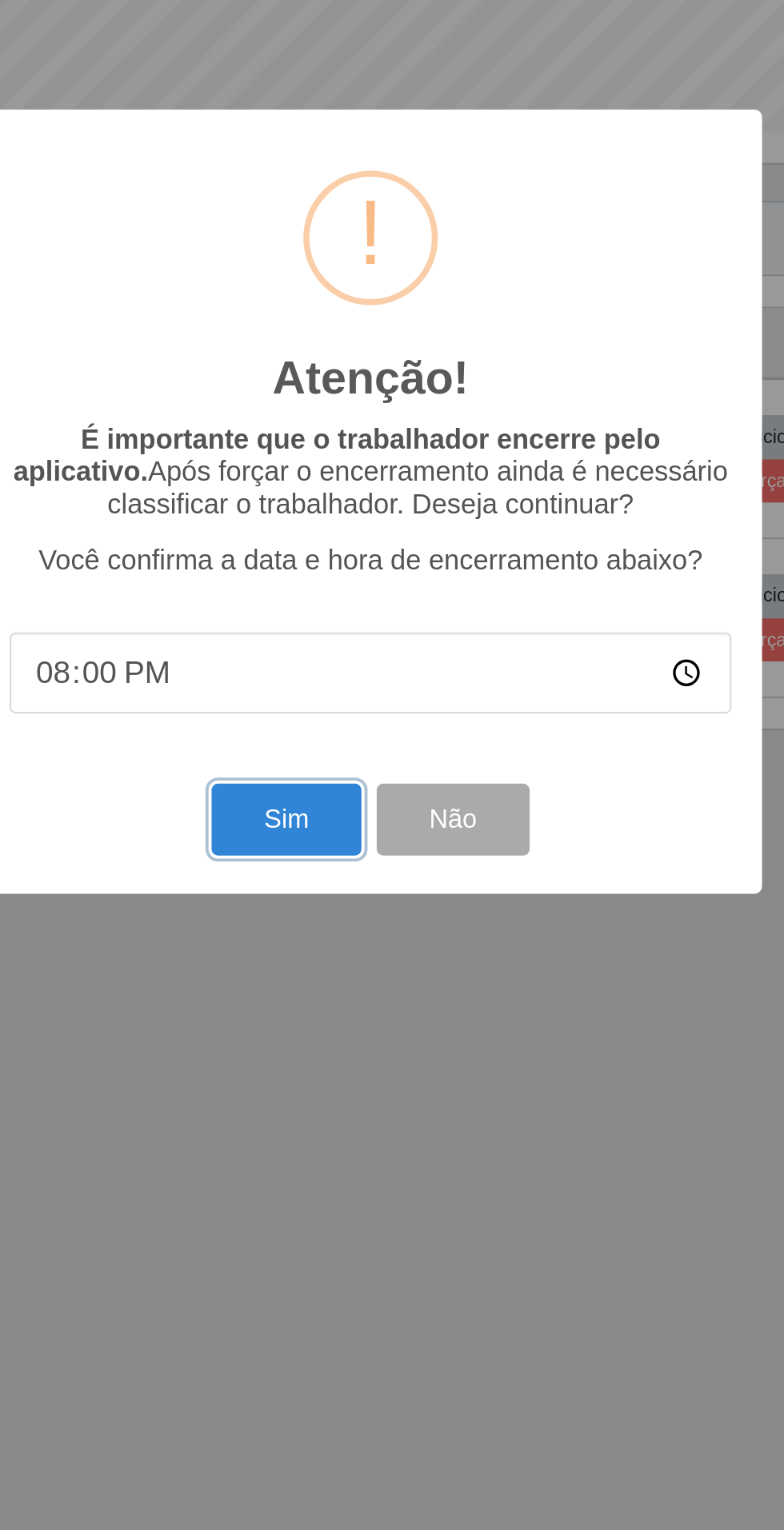
click at [342, 928] on button "Sim" at bounding box center [347, 931] width 78 height 38
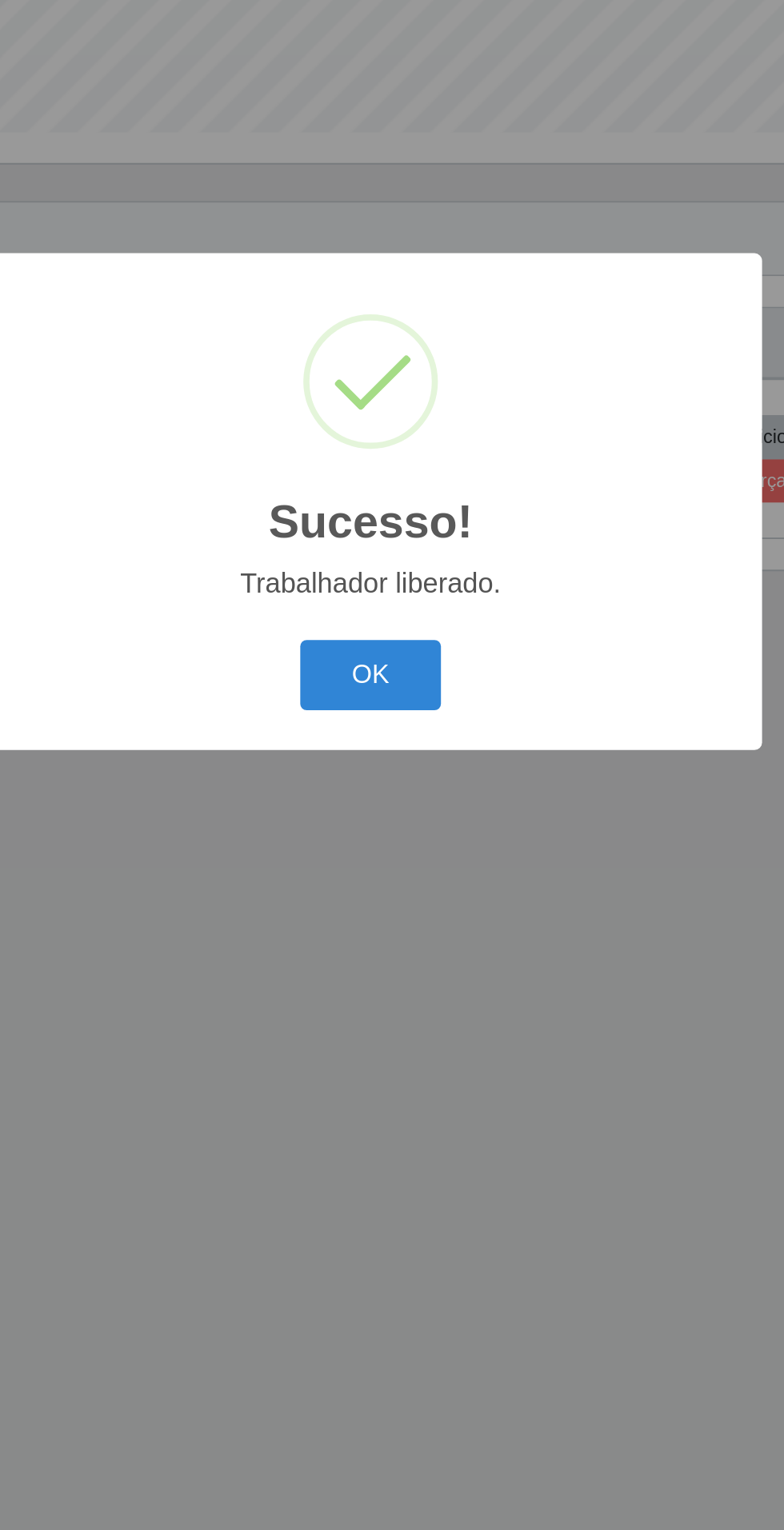
click at [391, 857] on button "OK" at bounding box center [392, 855] width 75 height 38
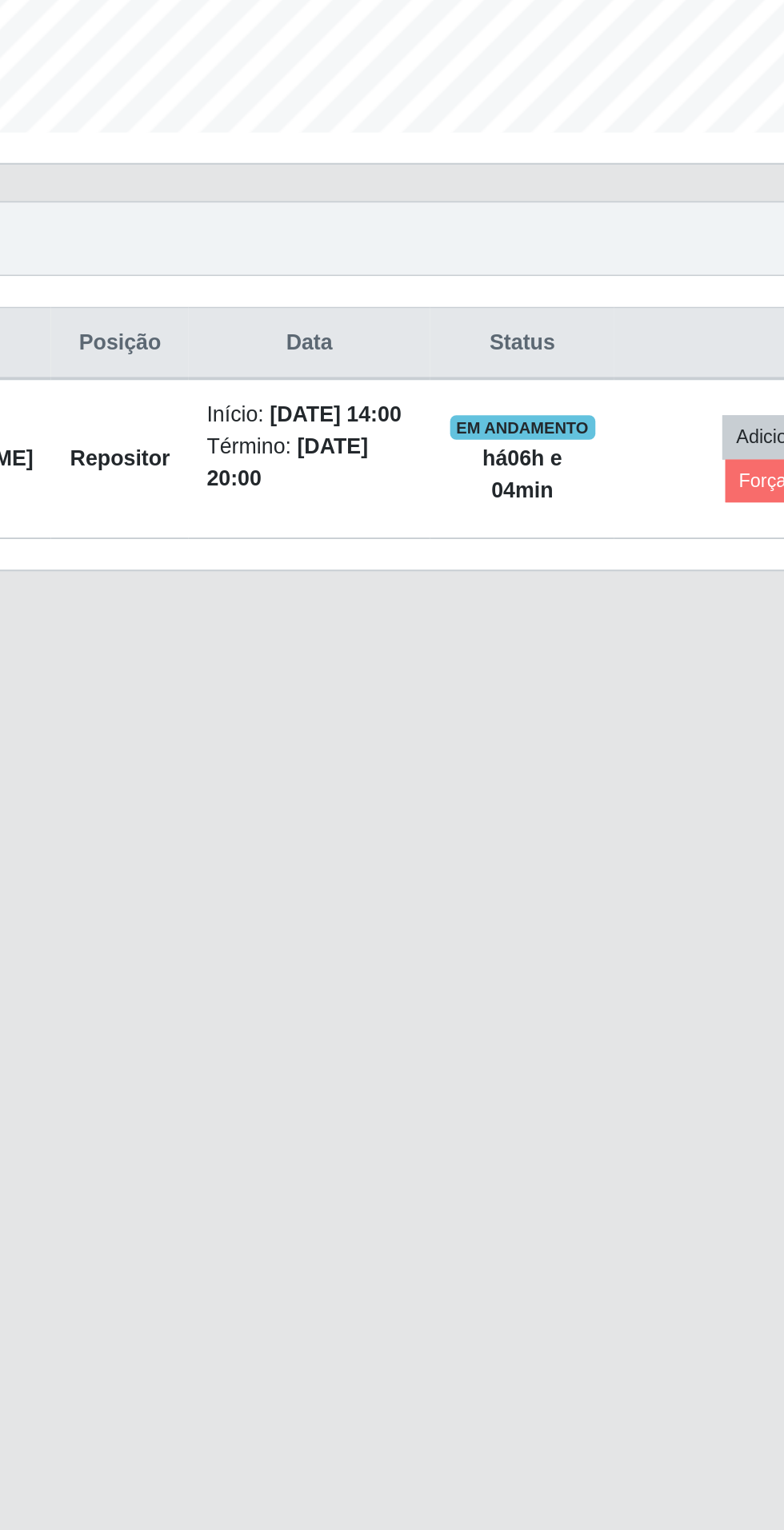
click at [416, 1080] on main "Carregando... Buscar Recarregando em 16 segundos... Loja [Selecione...] Atacado…" at bounding box center [392, 768] width 784 height 1446
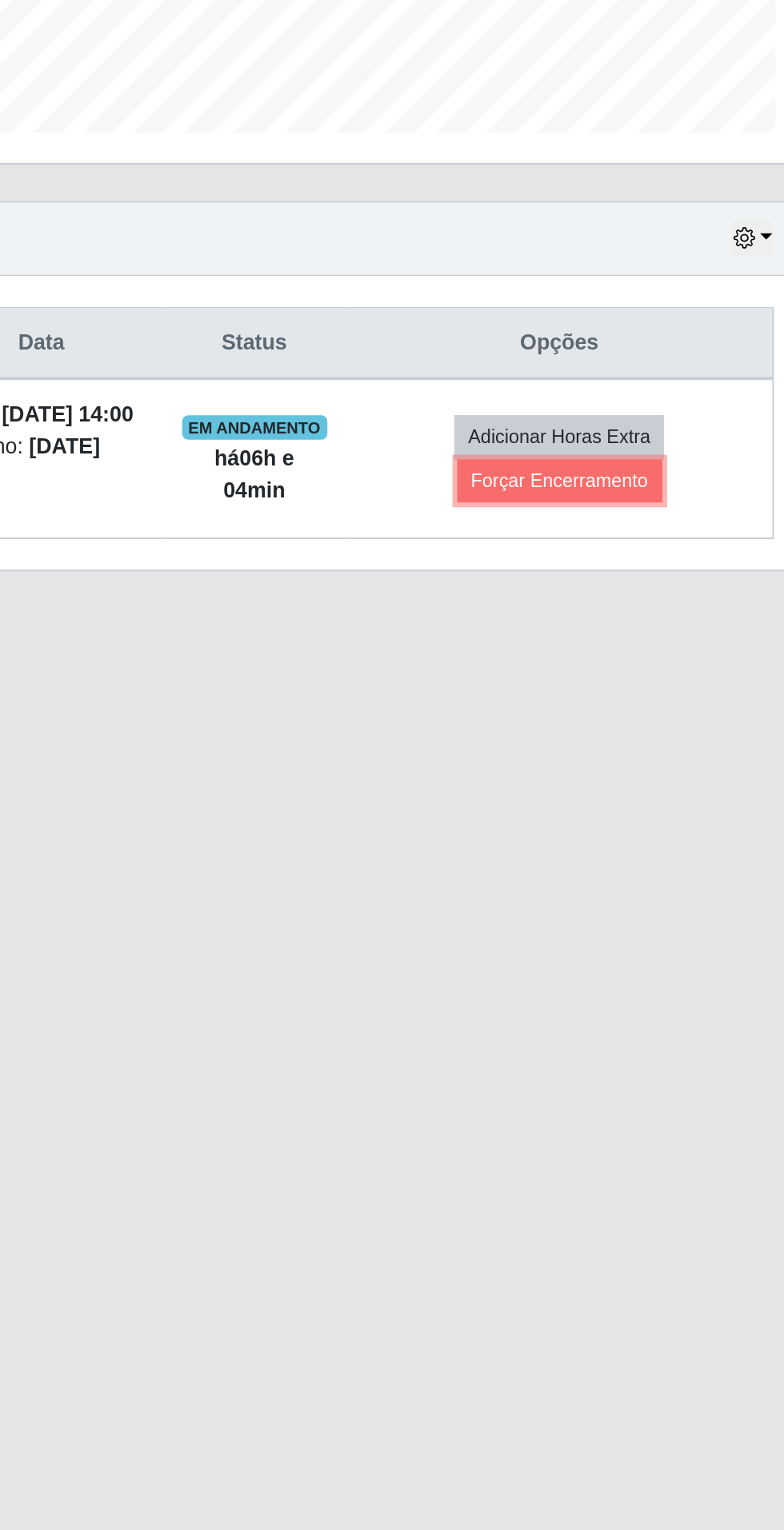
click at [673, 760] on button "Forçar Encerramento" at bounding box center [631, 754] width 107 height 23
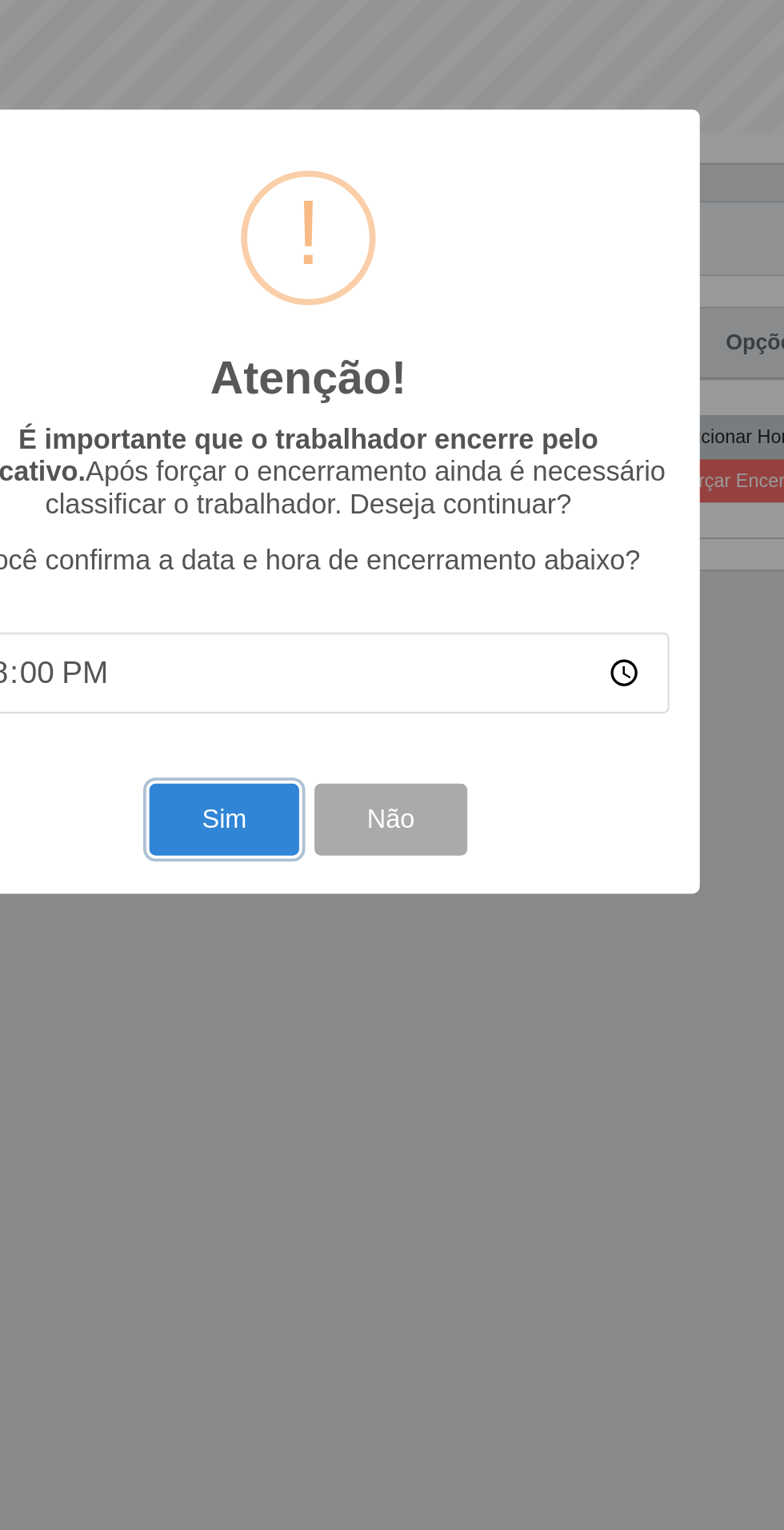
click at [347, 933] on button "Sim" at bounding box center [347, 931] width 78 height 38
